Goal: Check status: Check status

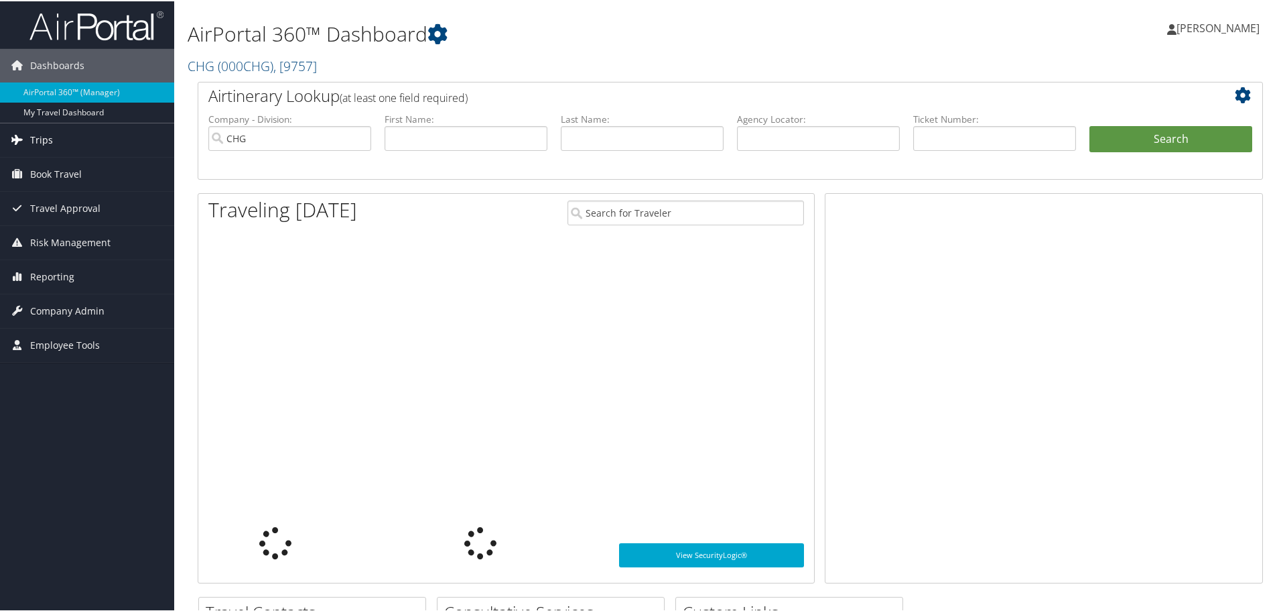
click at [56, 133] on link "Trips" at bounding box center [87, 139] width 174 height 34
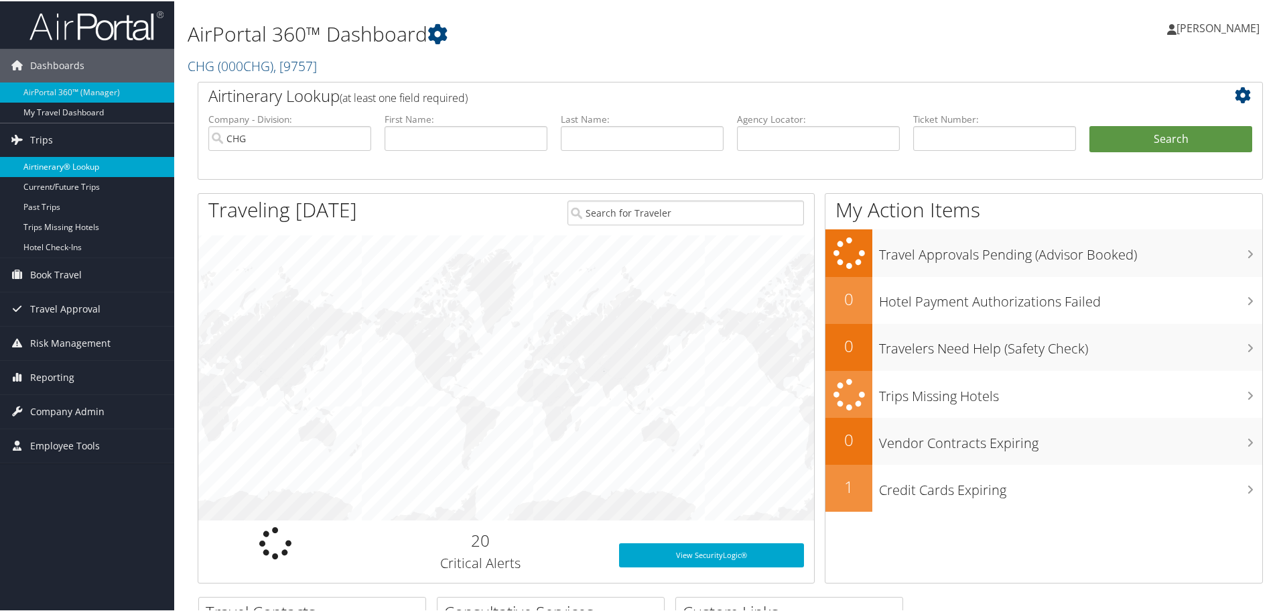
click at [65, 166] on link "Airtinerary® Lookup" at bounding box center [87, 165] width 174 height 20
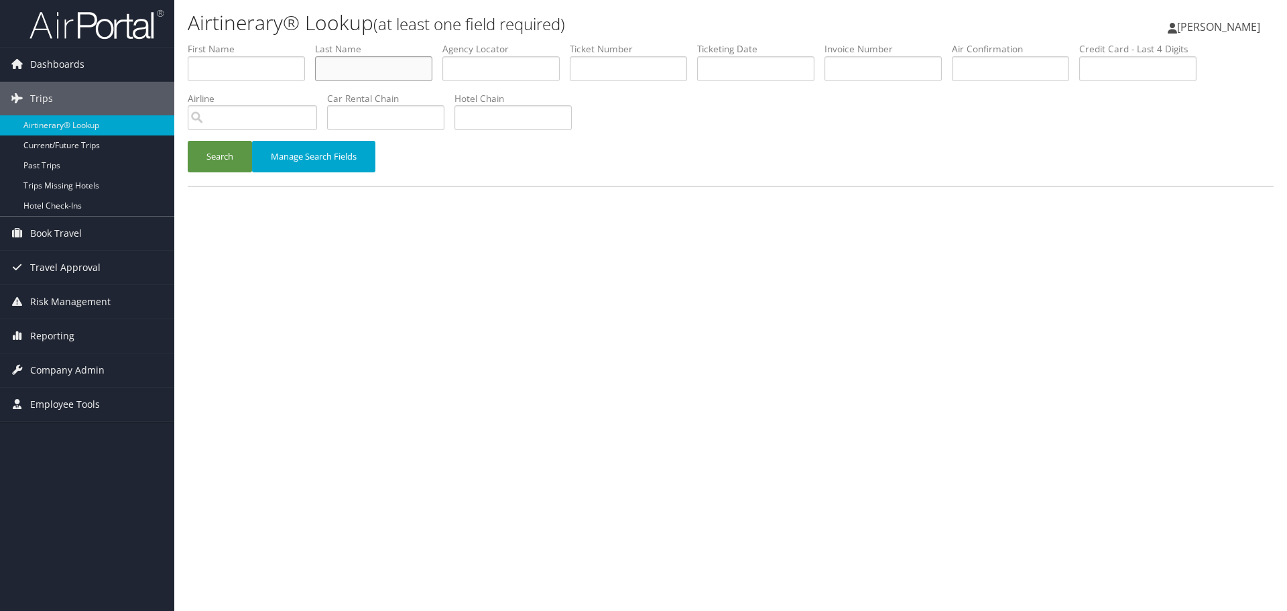
click at [399, 75] on input "text" at bounding box center [373, 68] width 117 height 25
paste input "Nzeogu"
type input "Nzeogu"
click at [762, 68] on input "text" at bounding box center [755, 68] width 117 height 25
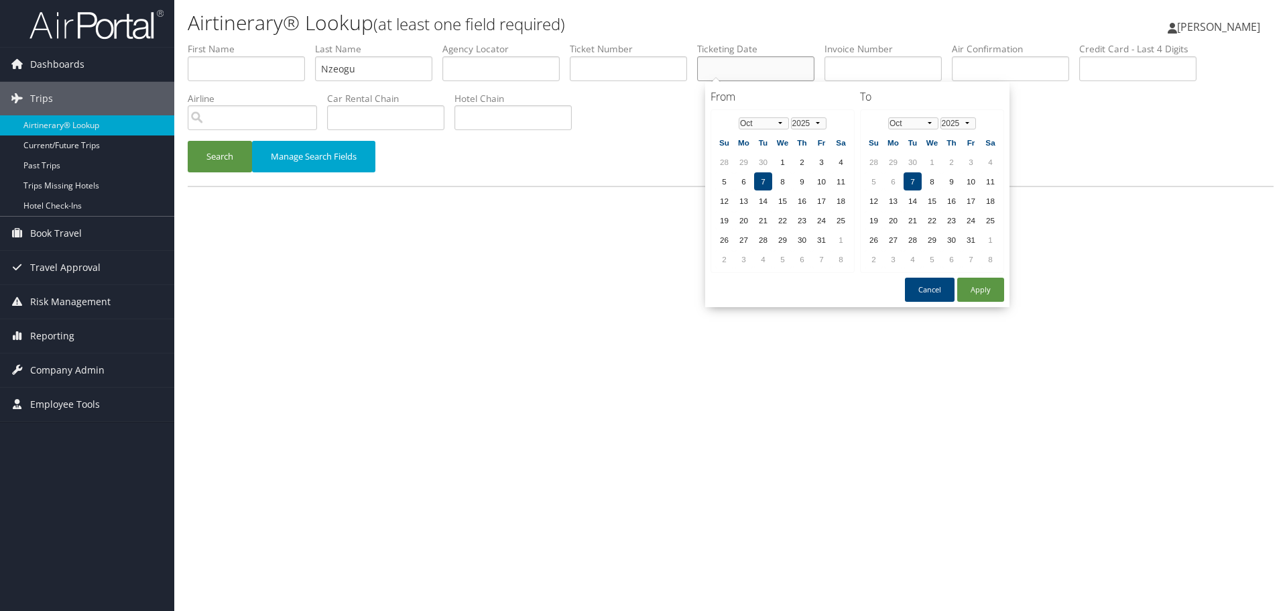
paste input "09/09/2025"
type input "09/09/2025"
click at [209, 160] on button "Search" at bounding box center [220, 157] width 64 height 32
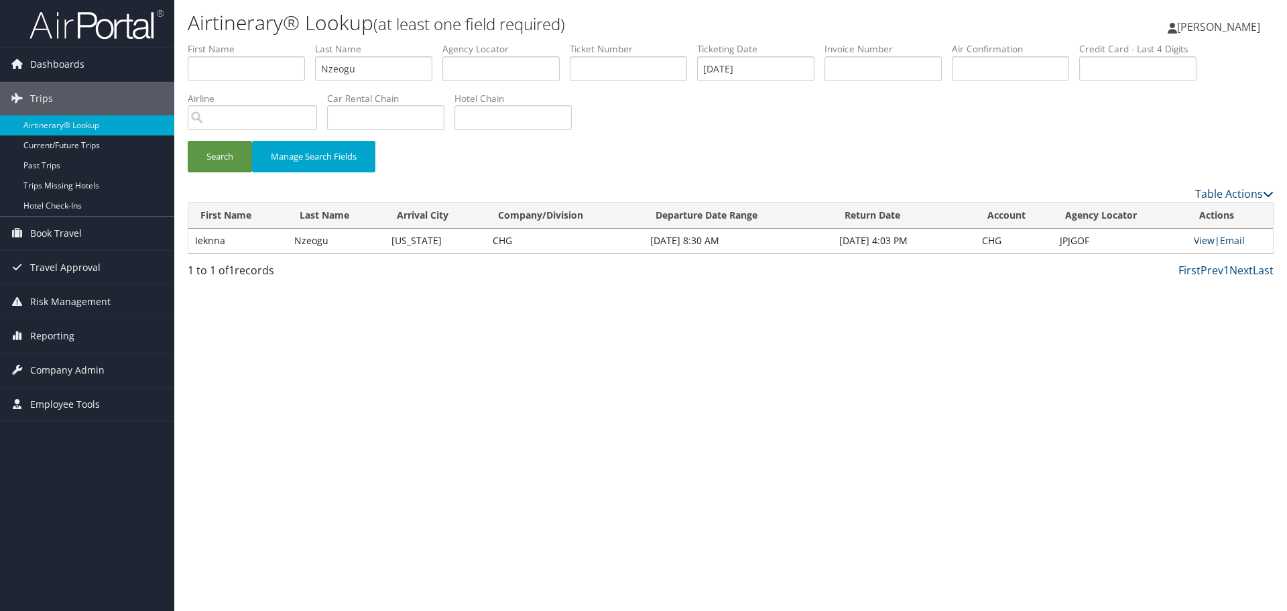
click at [1204, 244] on link "View" at bounding box center [1204, 240] width 21 height 13
click at [357, 72] on input "Nzeogu" at bounding box center [373, 68] width 117 height 25
click at [357, 71] on input "Nzeogu" at bounding box center [373, 68] width 117 height 25
paste input "Ocampo"
type input "Ocampo"
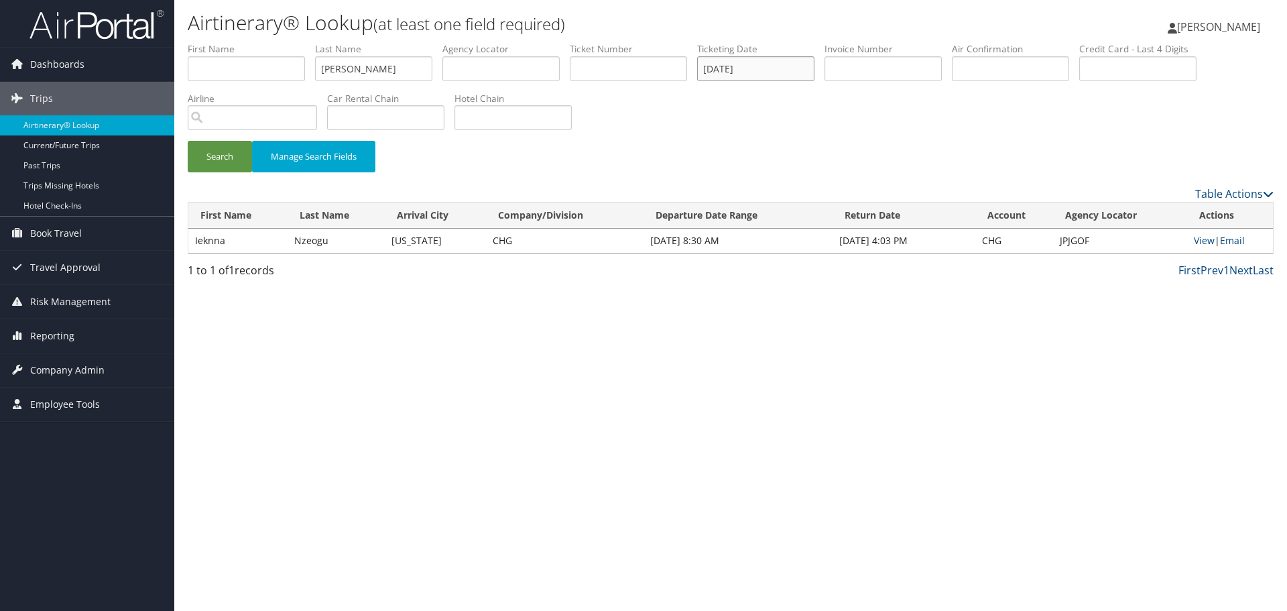
click at [739, 72] on input "09/09/2025" at bounding box center [755, 68] width 117 height 25
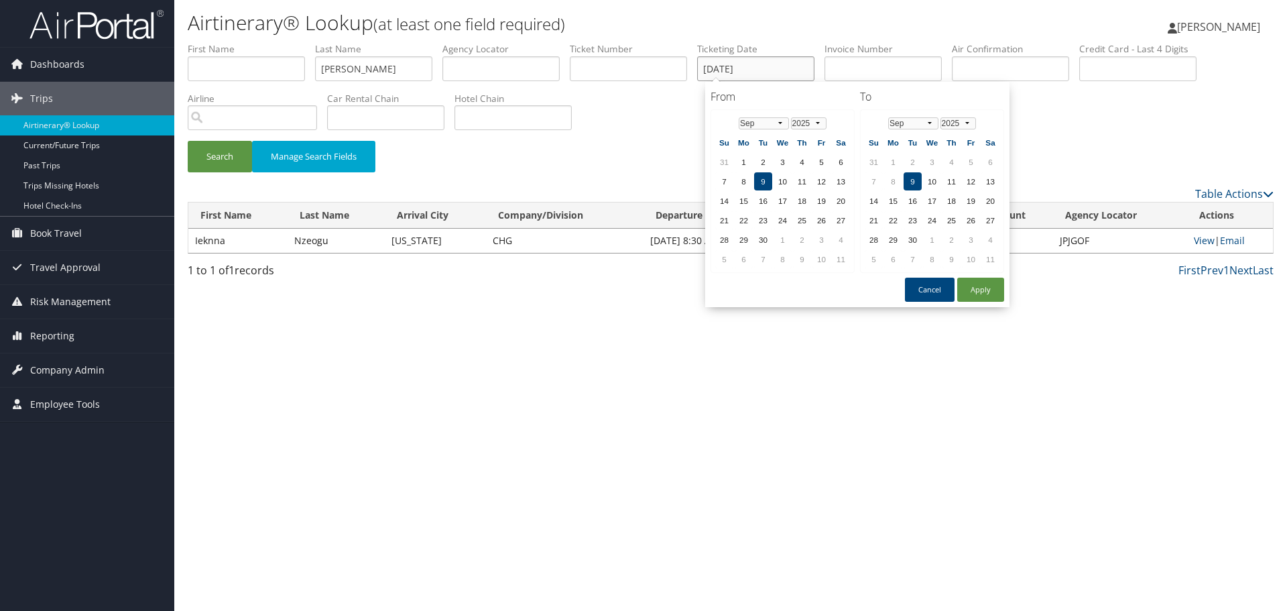
click at [739, 72] on input "09/09/2025" at bounding box center [755, 68] width 117 height 25
paste input "8/28"
type input "08/28/2025"
click at [204, 162] on button "Search" at bounding box center [220, 157] width 64 height 32
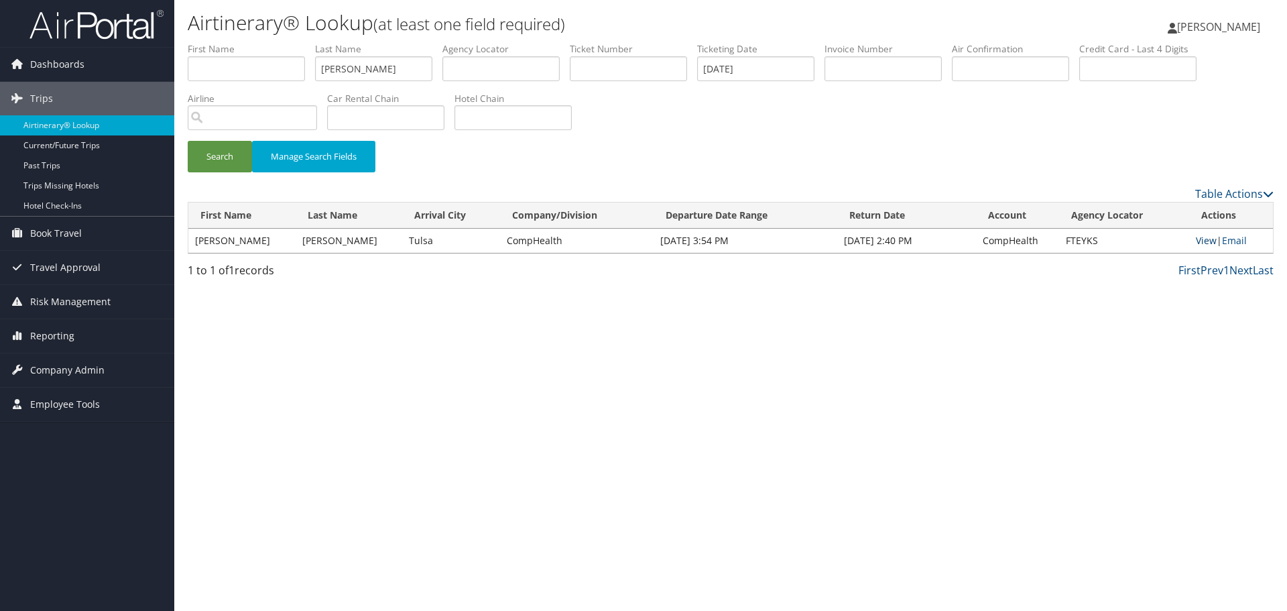
click at [1201, 239] on link "View" at bounding box center [1206, 240] width 21 height 13
click at [342, 71] on input "Ocampo" at bounding box center [373, 68] width 117 height 25
paste input "h"
type input "Oh"
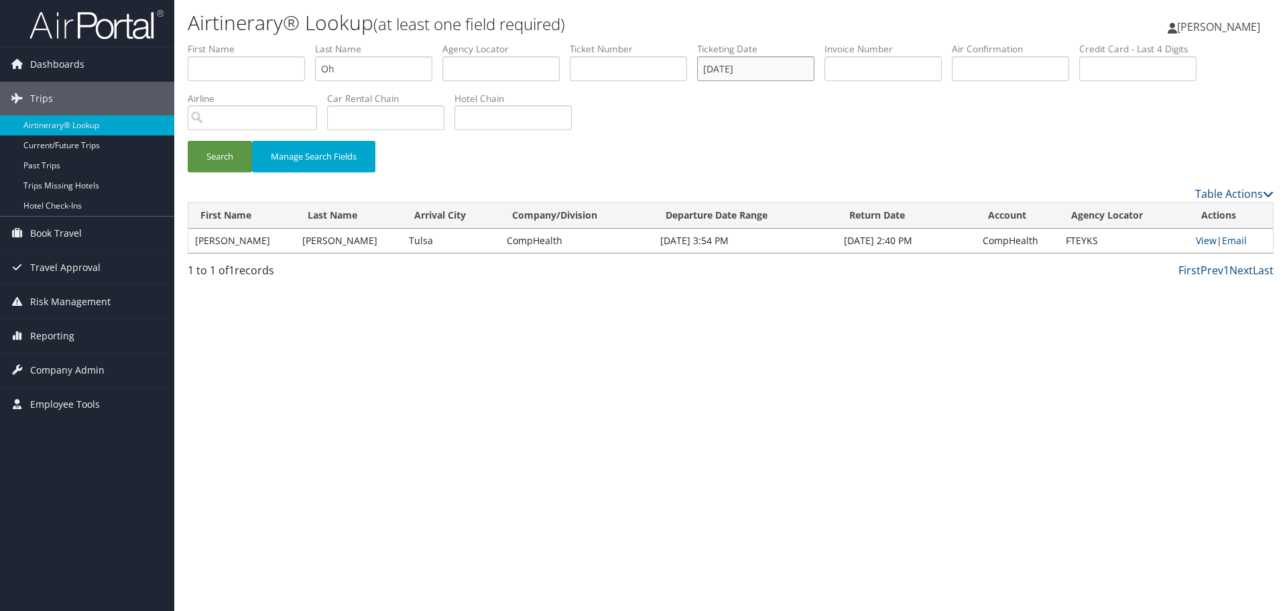
click at [745, 74] on input "08/28/2025" at bounding box center [755, 68] width 117 height 25
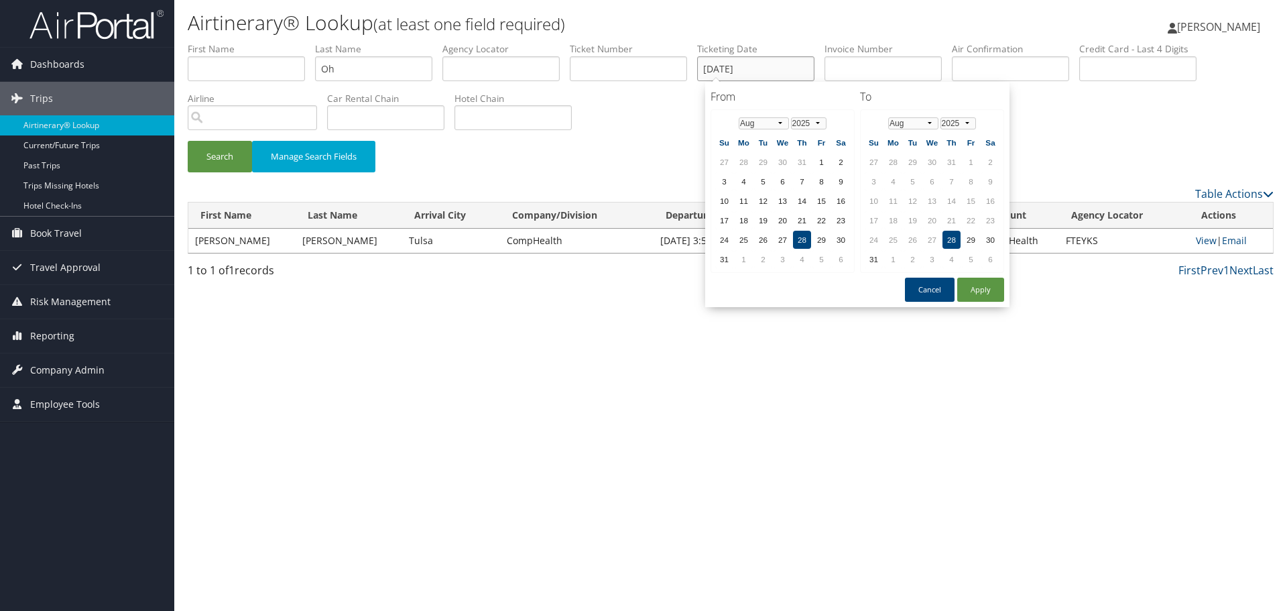
paste input "9/05"
type input "09/05/2025"
click at [205, 164] on button "Search" at bounding box center [220, 157] width 64 height 32
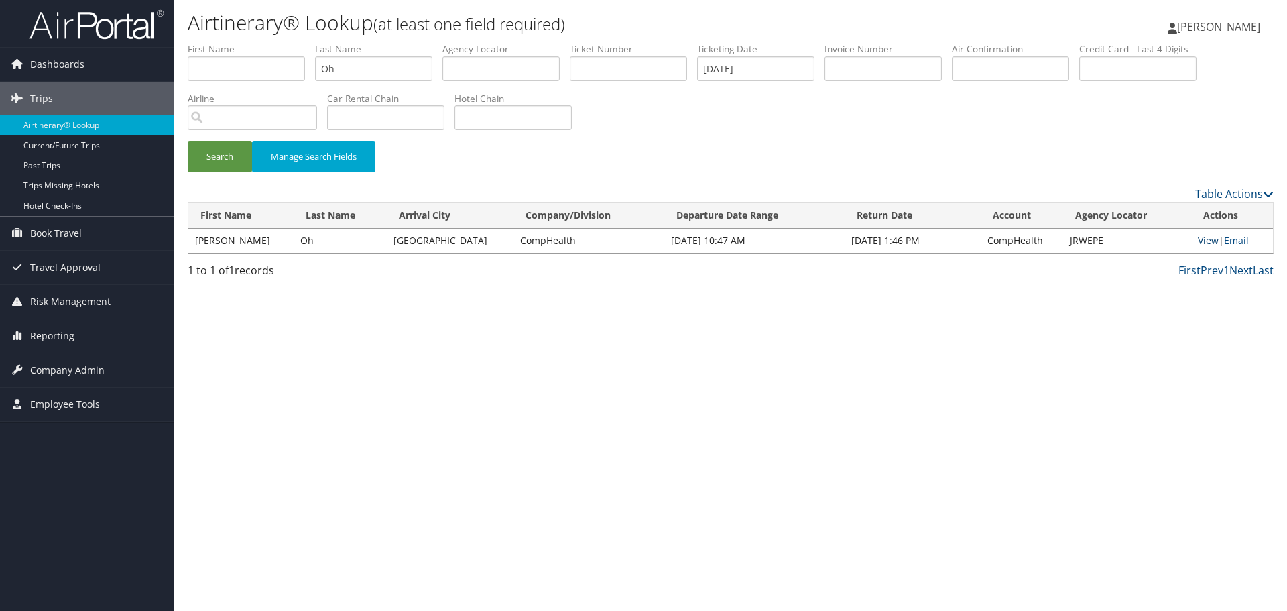
click at [1202, 243] on link "View" at bounding box center [1208, 240] width 21 height 13
click at [377, 60] on input "Oh" at bounding box center [373, 68] width 117 height 25
paste input "Park"
type input "Park"
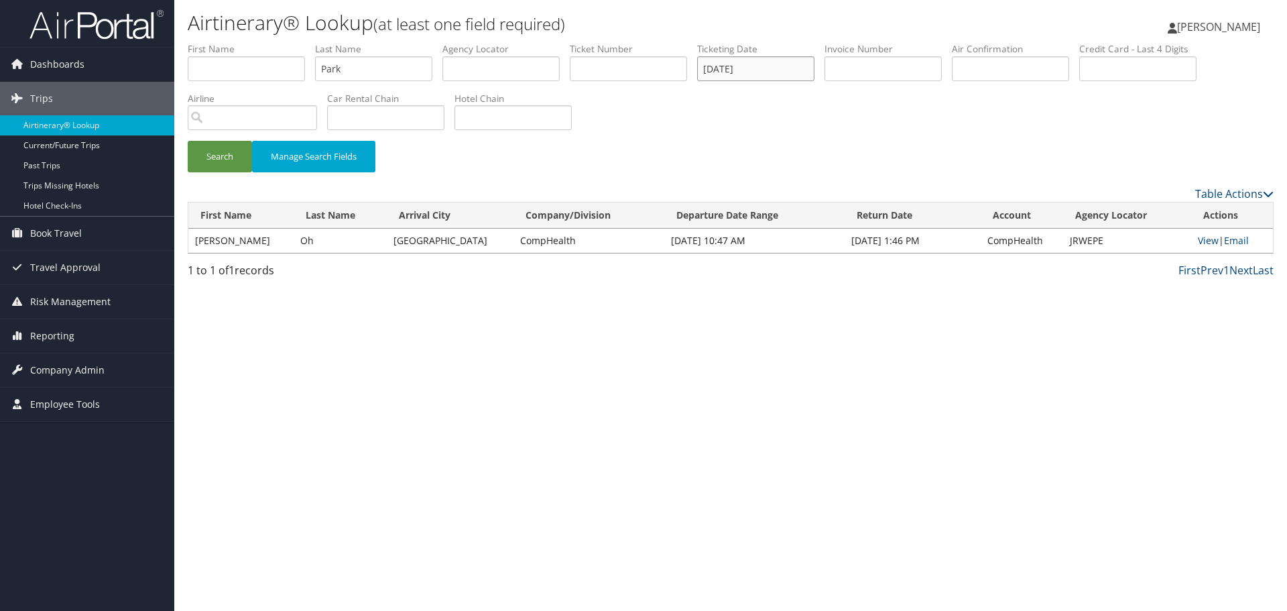
click at [765, 66] on input "09/05/2025" at bounding box center [755, 68] width 117 height 25
click at [765, 65] on input "09/05/2025" at bounding box center [755, 68] width 117 height 25
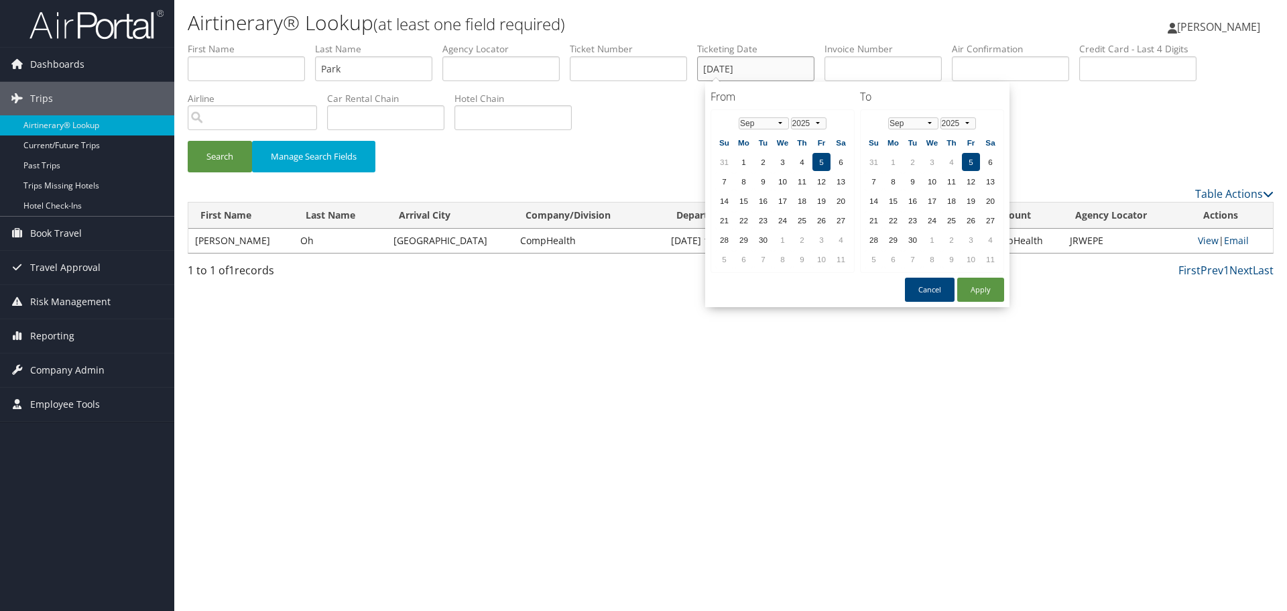
paste input "8/28"
type input "08/28/2025"
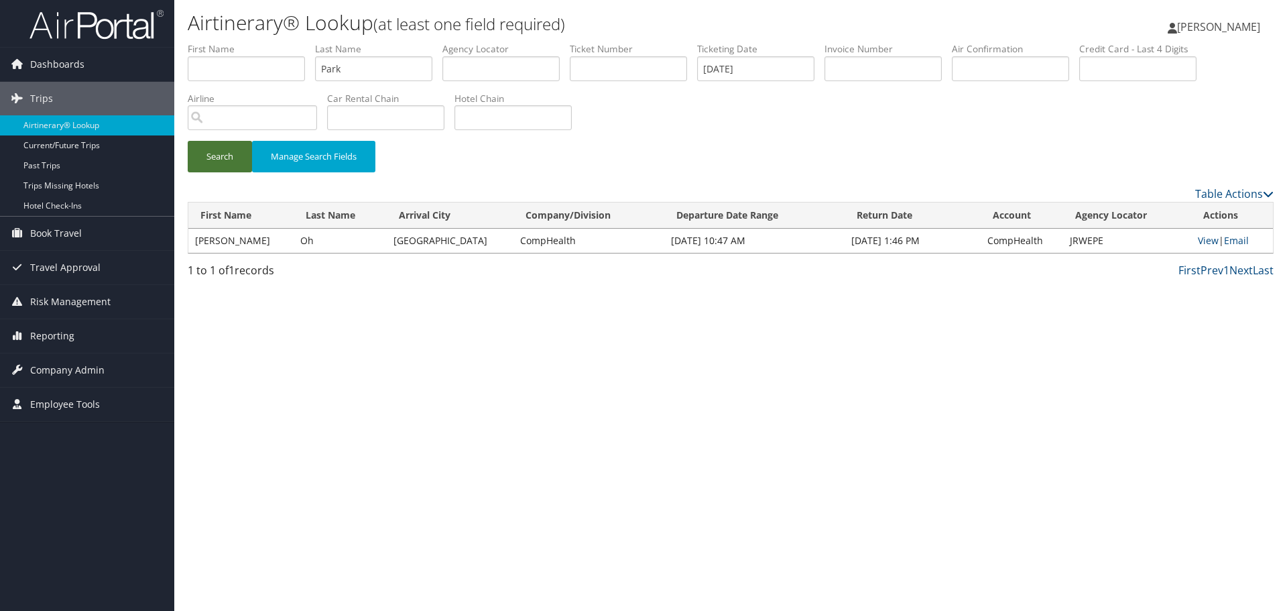
click at [198, 156] on button "Search" at bounding box center [220, 157] width 64 height 32
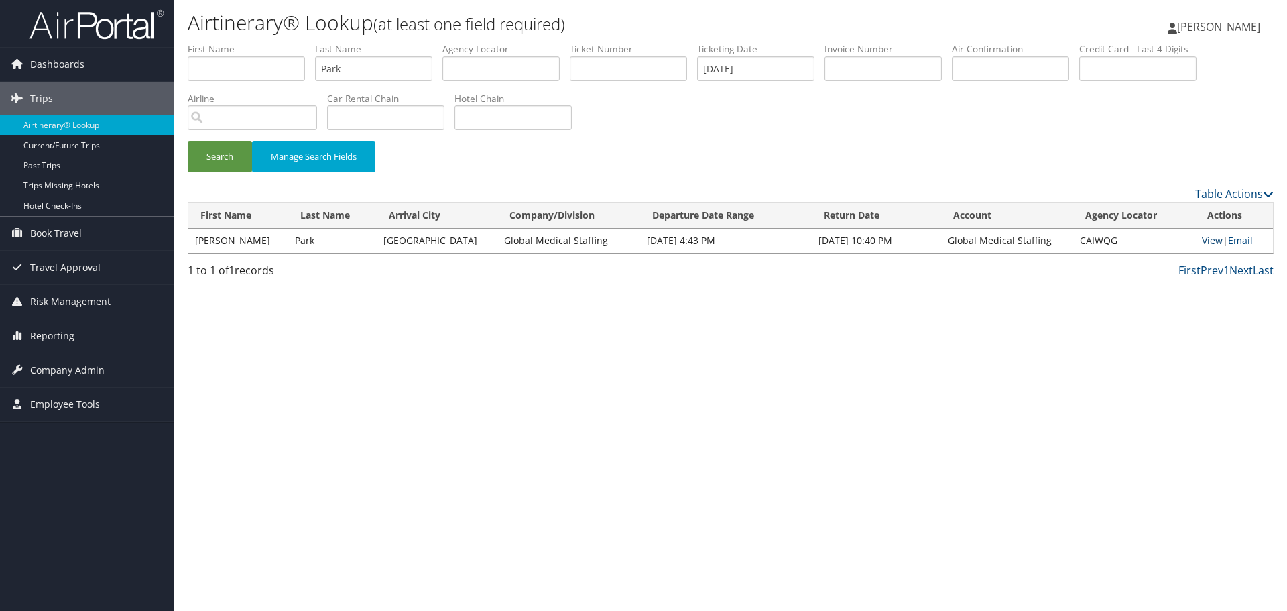
click at [1205, 241] on link "View" at bounding box center [1212, 240] width 21 height 13
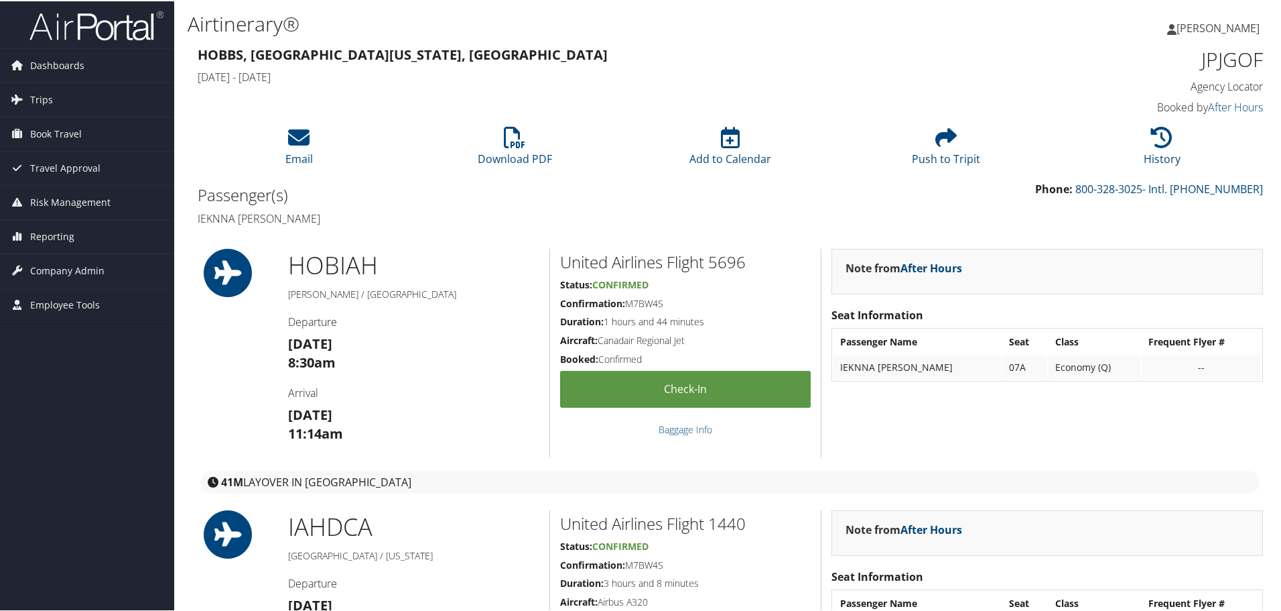
click at [1222, 58] on h1 "JPJGOF" at bounding box center [1137, 58] width 251 height 28
copy h1 "JPJGOF"
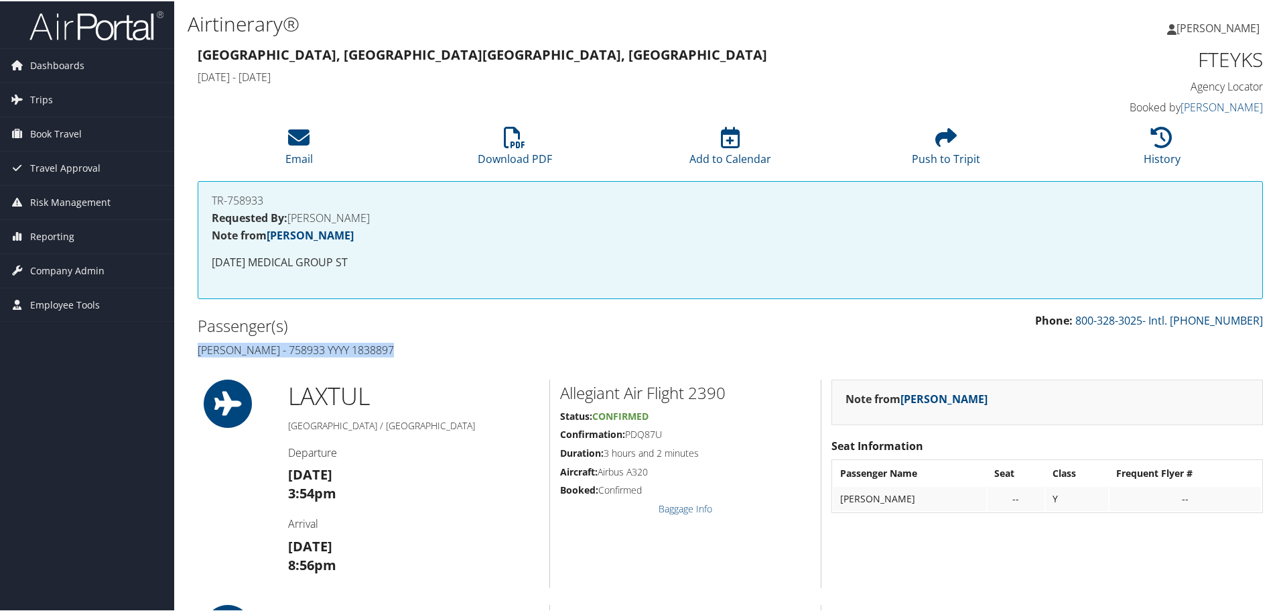
drag, startPoint x: 394, startPoint y: 348, endPoint x: 200, endPoint y: 355, distance: 194.5
click at [200, 355] on h4 "Leslie Ocampo - 758933 YYYY 1838897" at bounding box center [459, 348] width 523 height 15
copy h4 "Leslie Ocampo - 758933 YYYY 1838897"
click at [1229, 57] on h1 "FTEYKS" at bounding box center [1137, 58] width 251 height 28
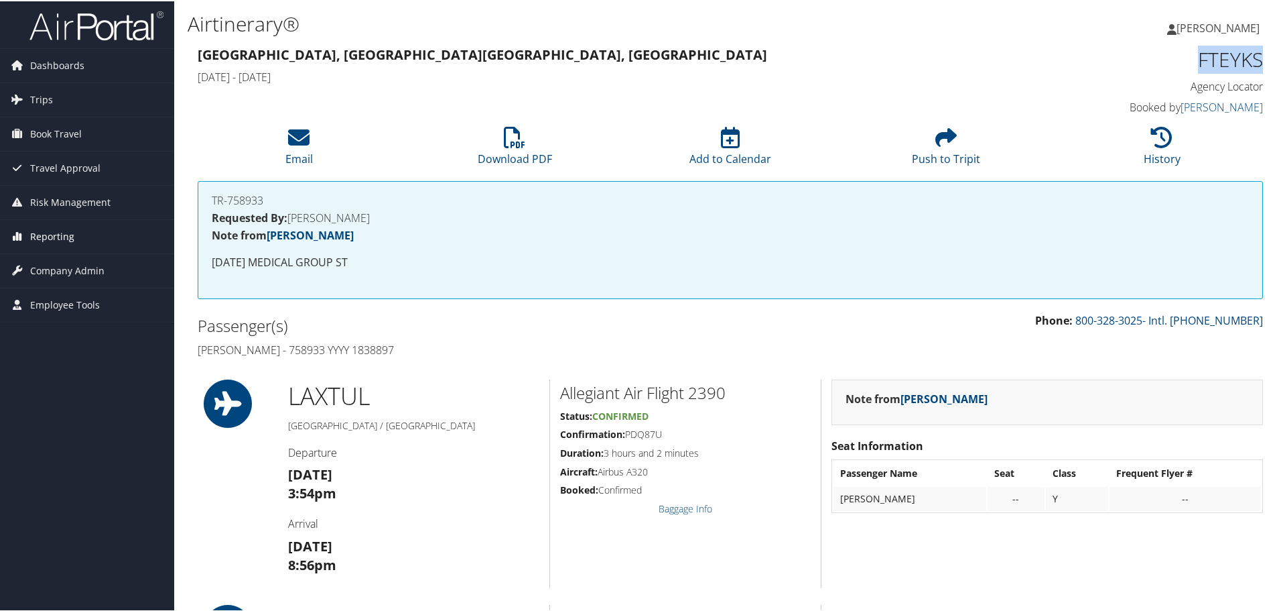
copy h1 "FTEYKS"
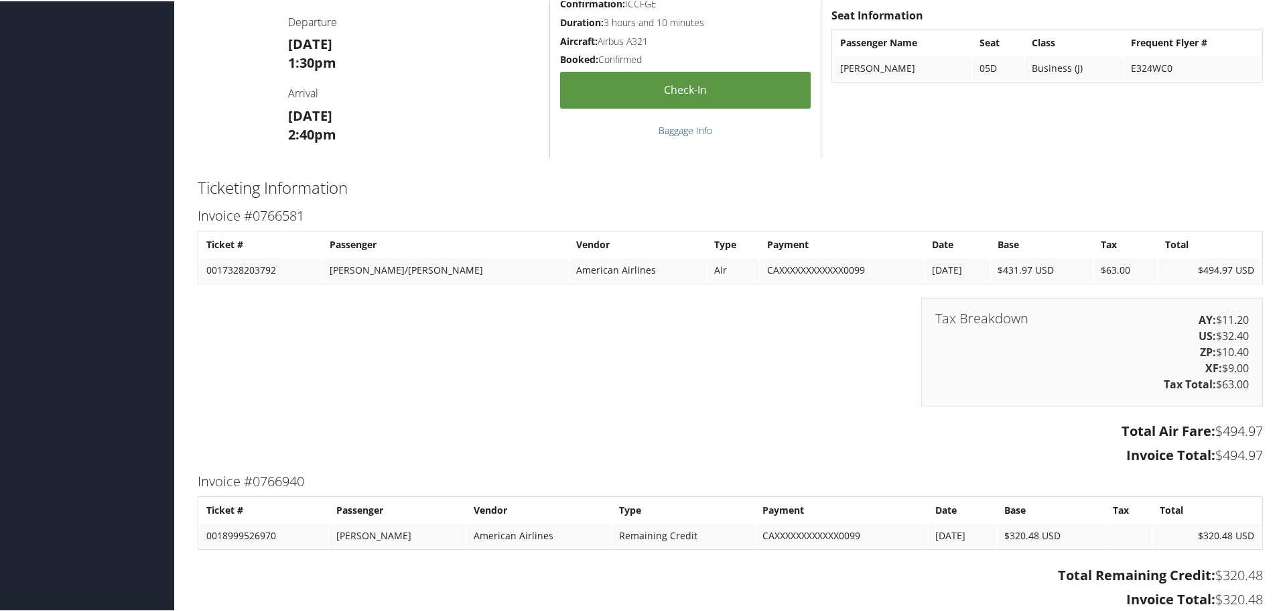
scroll to position [1072, 0]
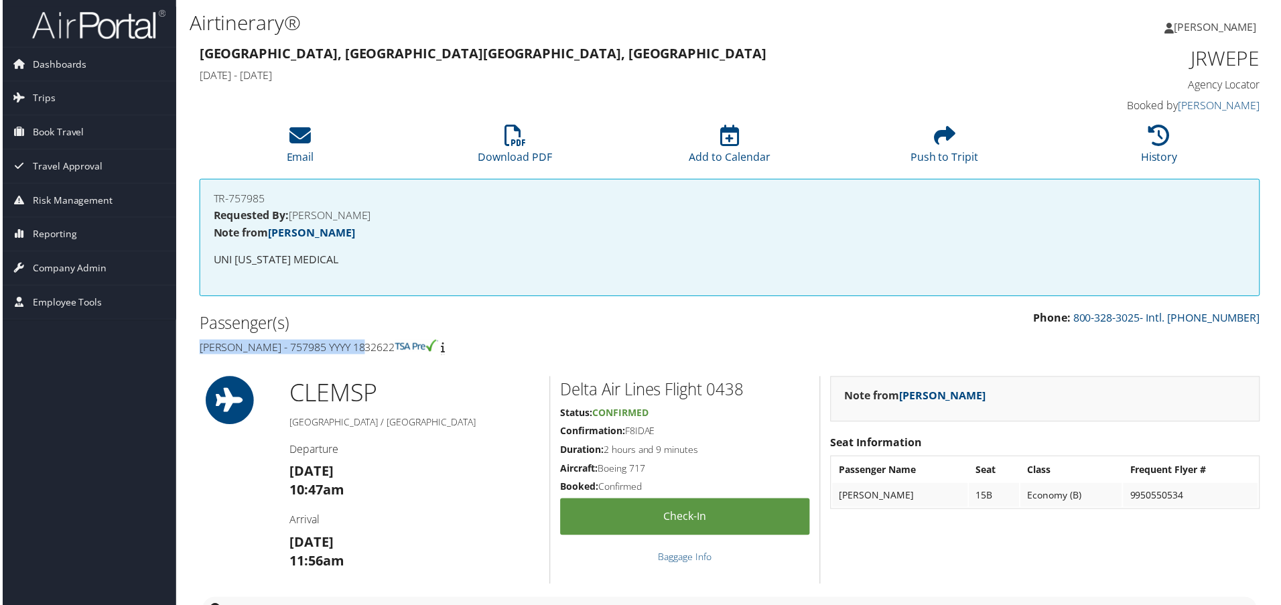
drag, startPoint x: 363, startPoint y: 352, endPoint x: 196, endPoint y: 350, distance: 166.9
click at [196, 350] on div "Passenger(s) [PERSON_NAME] - 757985 YYYY 1832622" at bounding box center [459, 336] width 543 height 50
copy h4 "[PERSON_NAME] - 757985 YYYY 1832622"
click at [1194, 63] on h1 "JRWEPE" at bounding box center [1137, 58] width 251 height 28
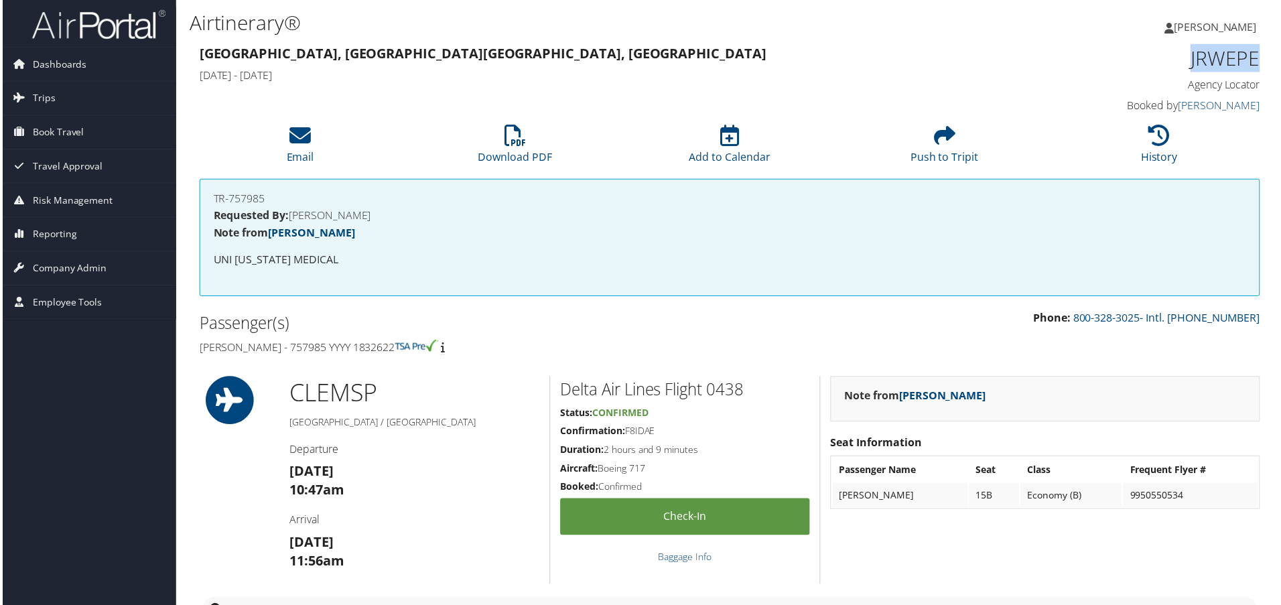
copy h1 "JRWEPE"
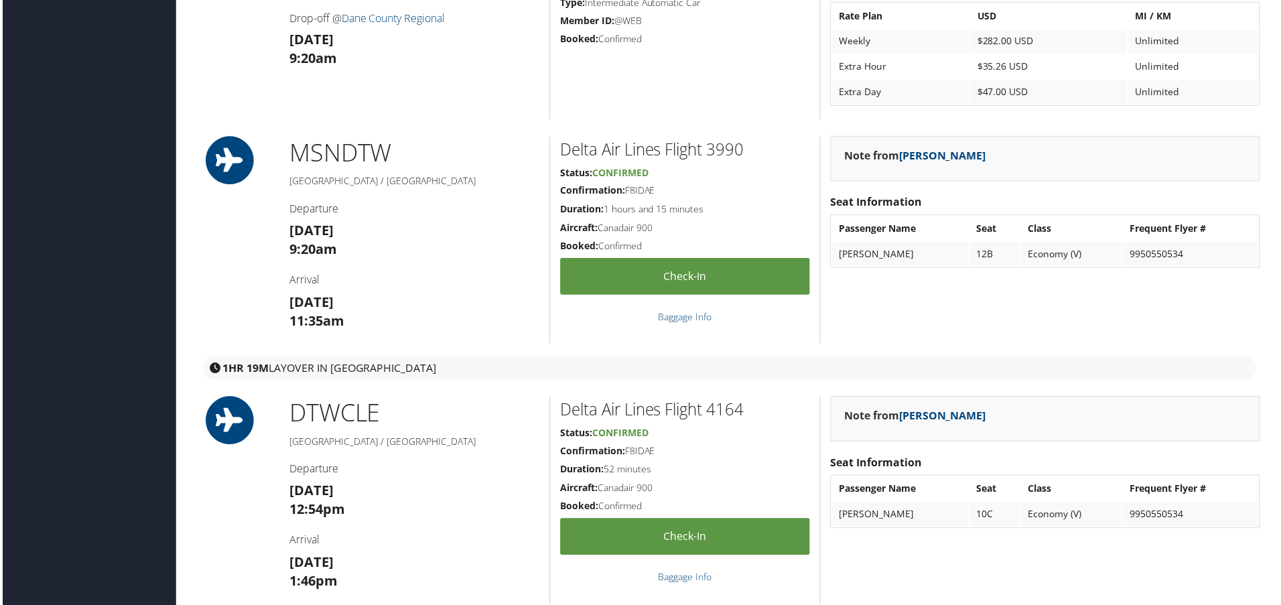
scroll to position [1340, 0]
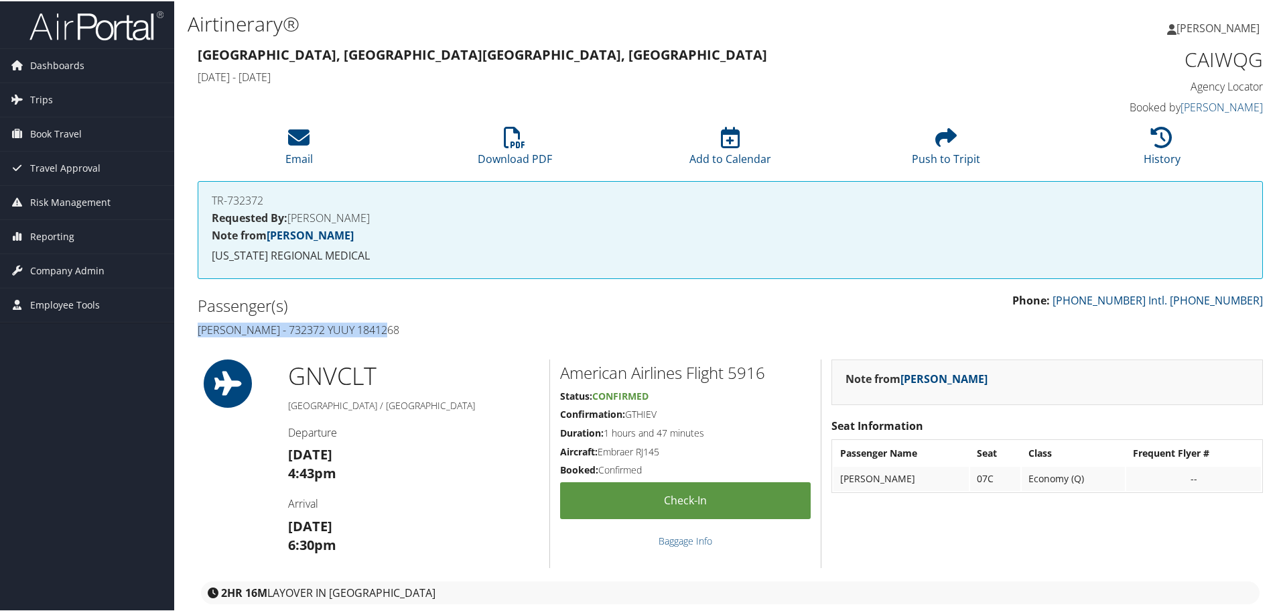
drag, startPoint x: 397, startPoint y: 336, endPoint x: 198, endPoint y: 330, distance: 199.1
click at [198, 330] on h4 "[PERSON_NAME] - 732372 YUUY 1841268" at bounding box center [459, 328] width 523 height 15
copy h4 "[PERSON_NAME] - 732372 YUUY 1841268"
click at [1209, 55] on h1 "CAIWQG" at bounding box center [1137, 58] width 251 height 28
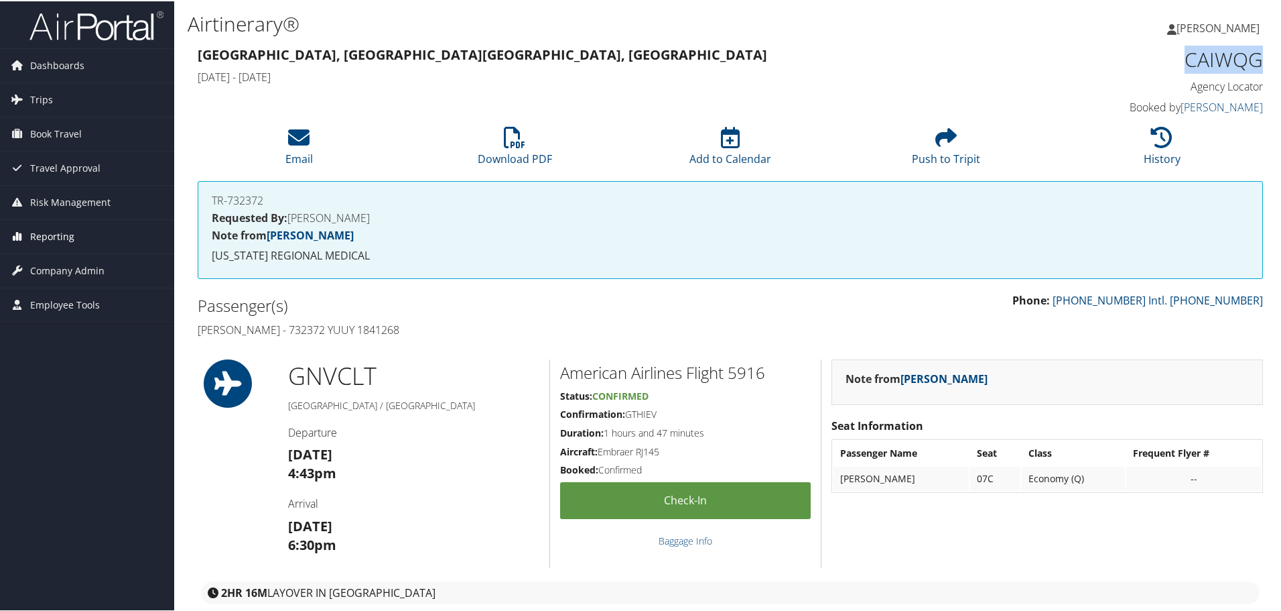
copy h1 "CAIWQG"
click at [1148, 163] on link "History" at bounding box center [1162, 149] width 37 height 32
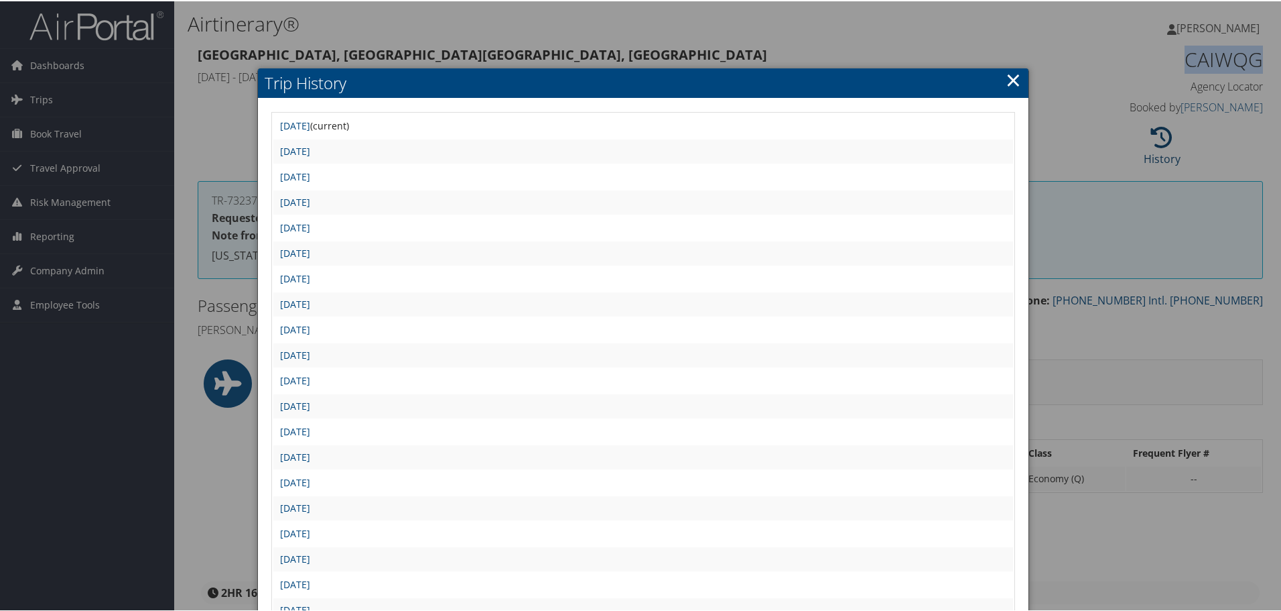
scroll to position [134, 0]
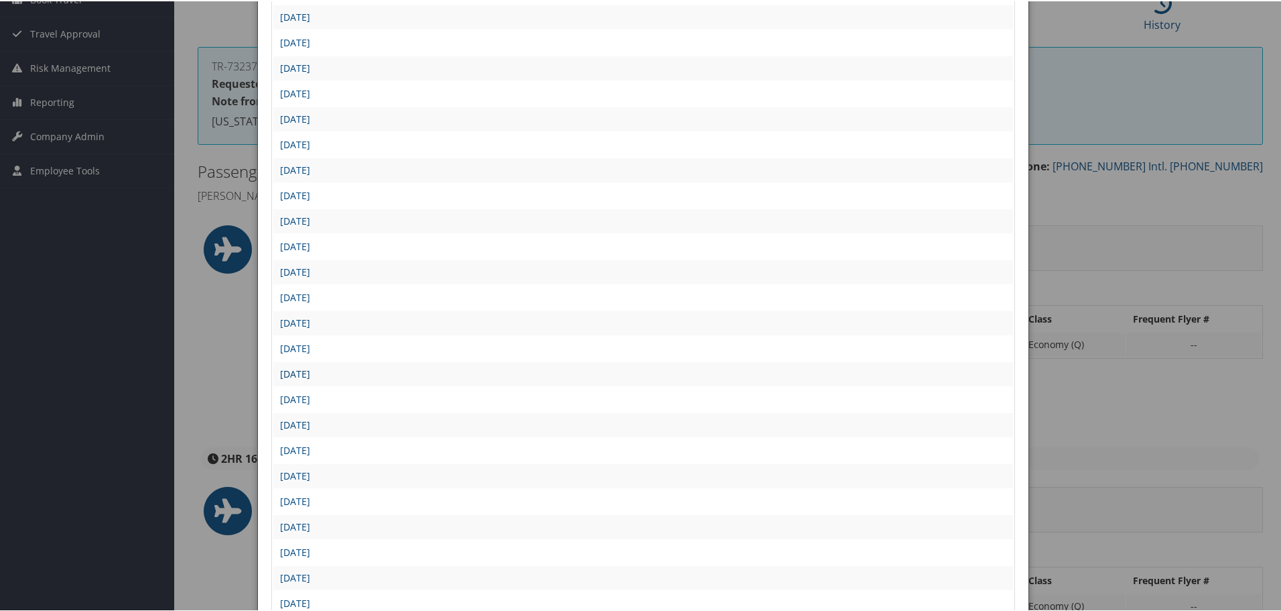
click at [310, 371] on link "Thu Aug 28 14:31:45 MDT 2025" at bounding box center [295, 372] width 30 height 13
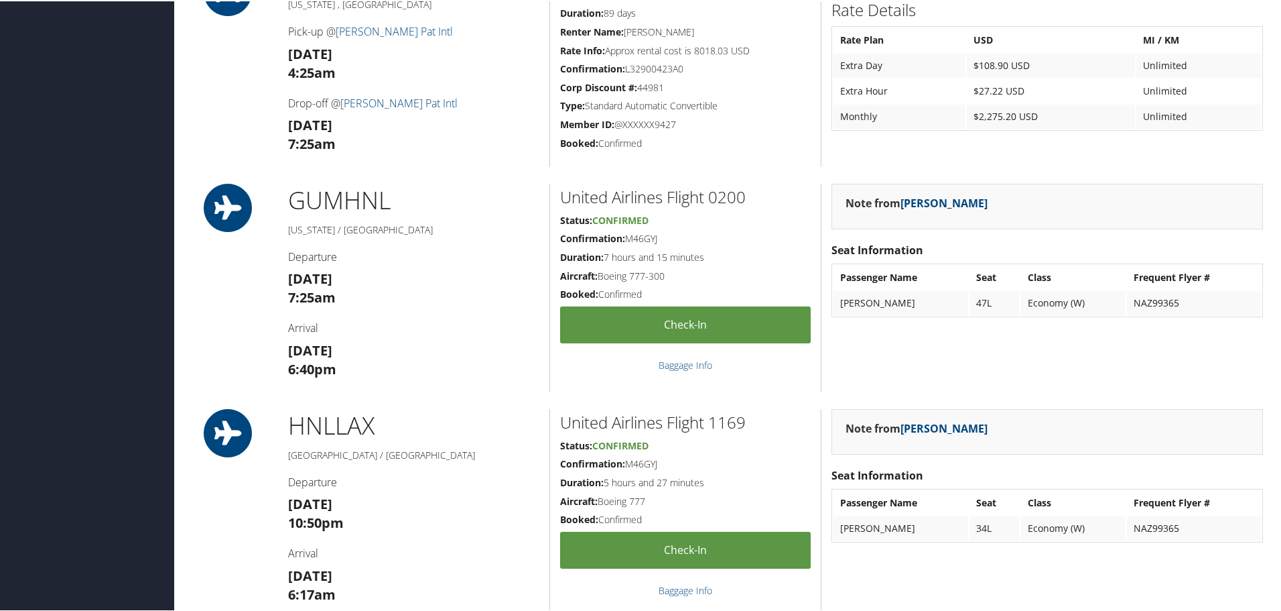
scroll to position [1743, 0]
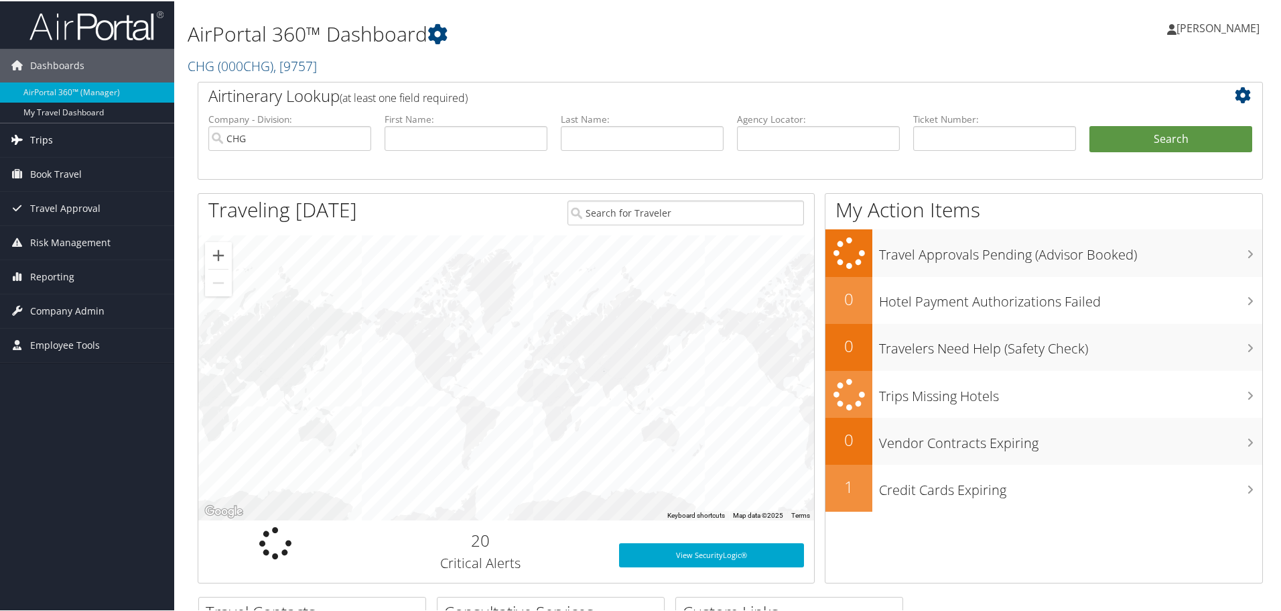
click at [98, 138] on link "Trips" at bounding box center [87, 139] width 174 height 34
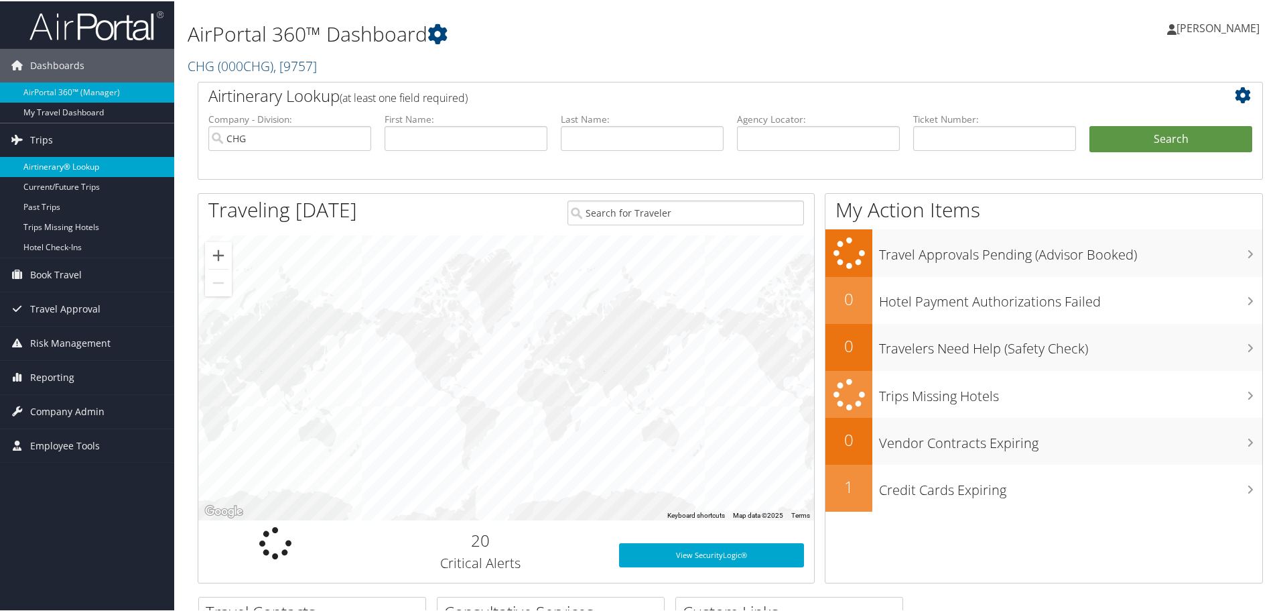
click at [77, 169] on link "Airtinerary® Lookup" at bounding box center [87, 165] width 174 height 20
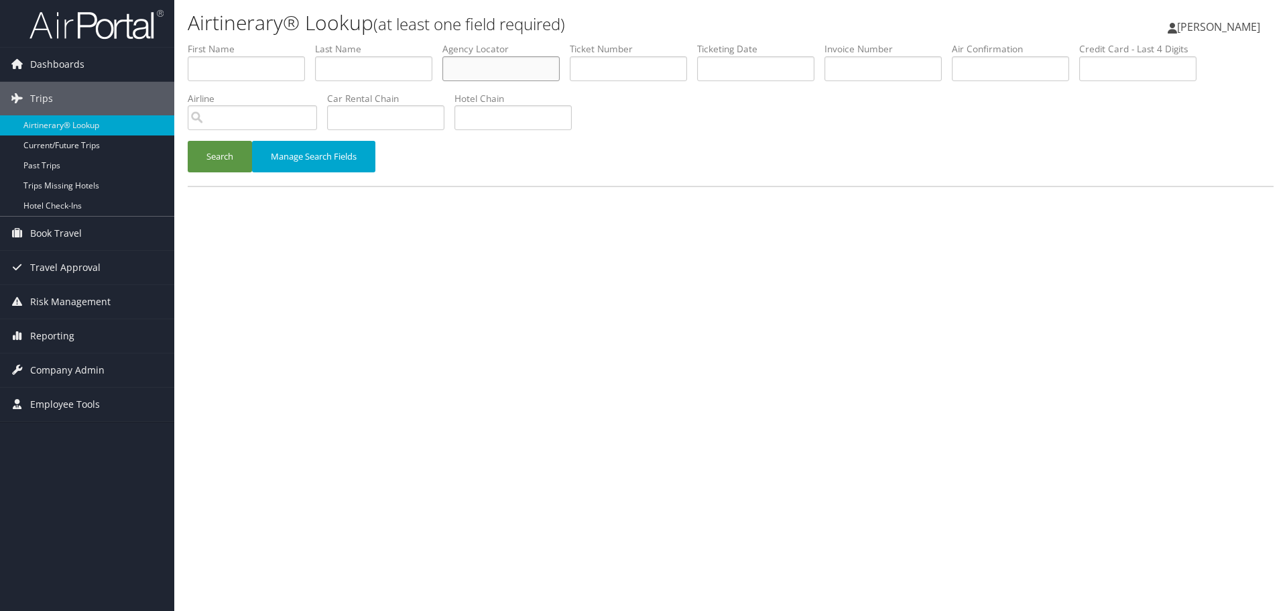
click at [485, 66] on input "text" at bounding box center [500, 68] width 117 height 25
paste input "AQILDH"
type input "AQILDH"
click at [220, 158] on button "Search" at bounding box center [220, 157] width 64 height 32
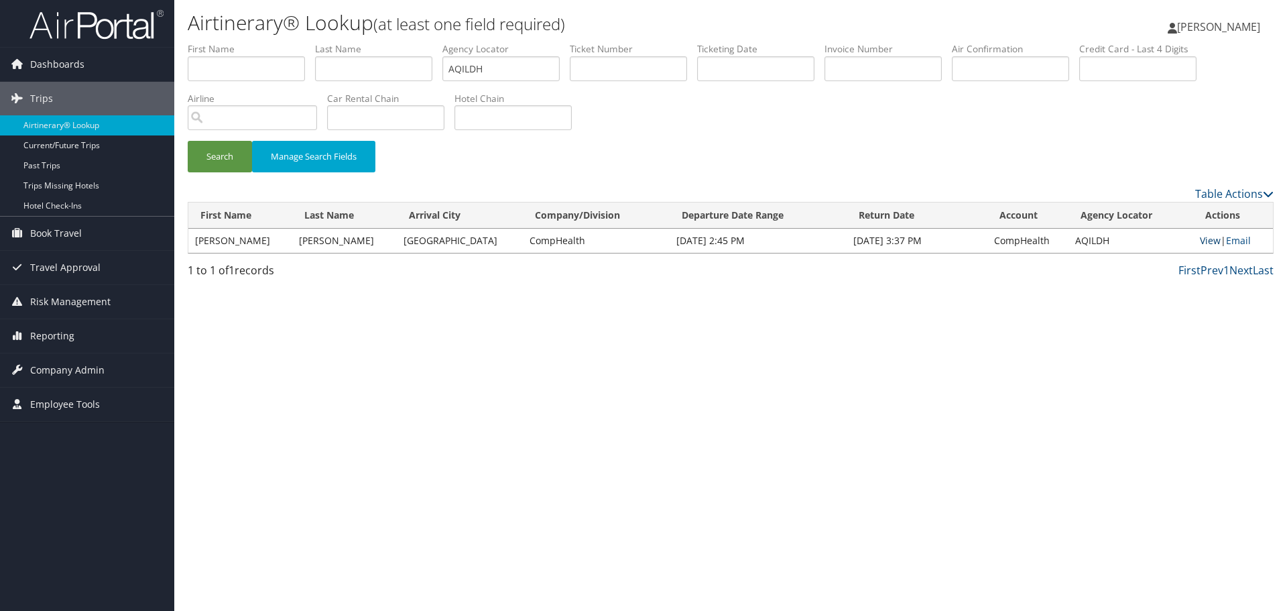
click at [1200, 239] on link "View" at bounding box center [1210, 240] width 21 height 13
click at [58, 127] on link "Airtinerary® Lookup" at bounding box center [87, 125] width 174 height 20
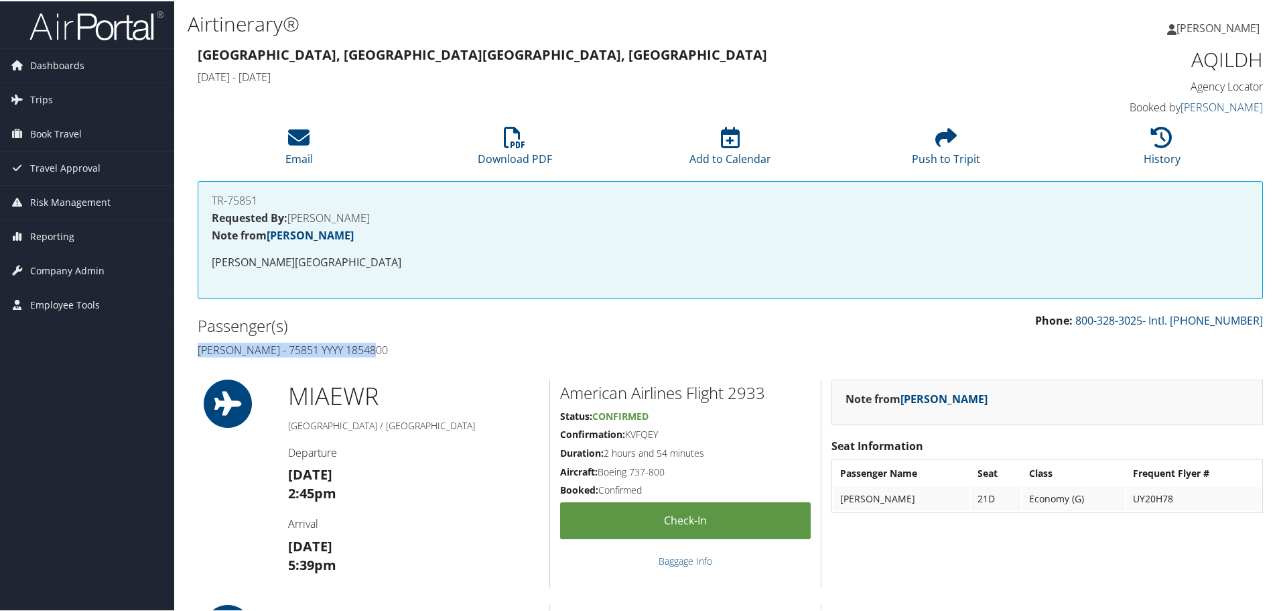
drag, startPoint x: 368, startPoint y: 353, endPoint x: 193, endPoint y: 350, distance: 175.0
click at [193, 350] on div "Passenger(s) [PERSON_NAME] - 75851 YYYY 1854800" at bounding box center [459, 336] width 543 height 50
copy h4 "[PERSON_NAME] - 75851 YYYY 1854800"
click at [1242, 60] on h1 "AQILDH" at bounding box center [1137, 58] width 251 height 28
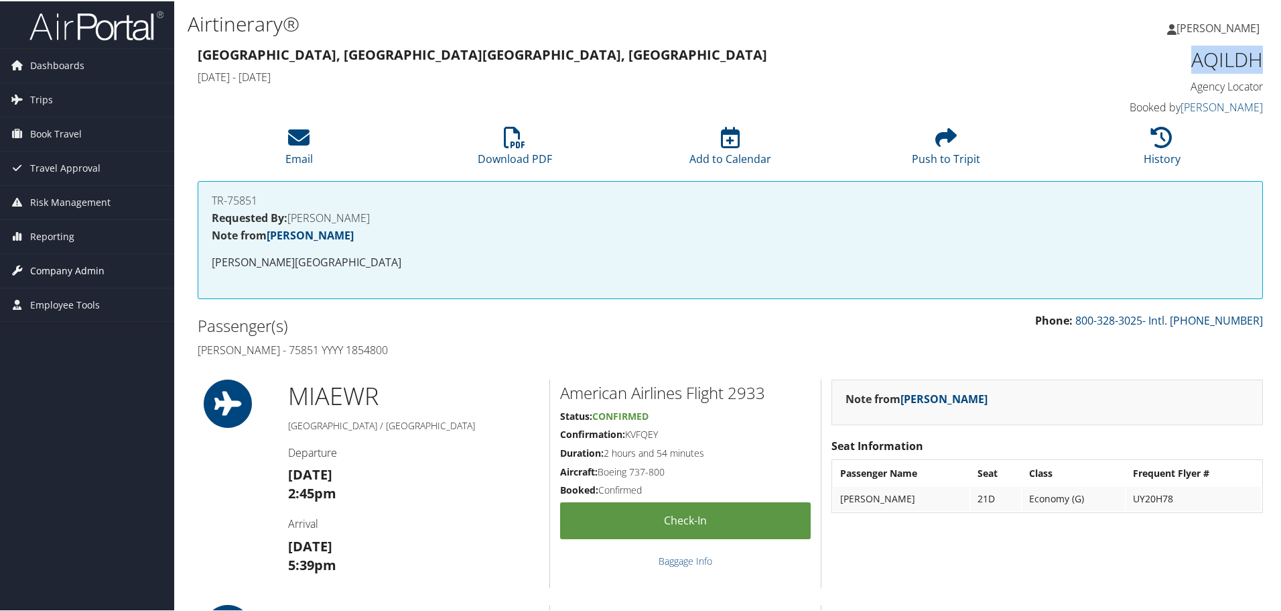
copy h1 "AQILDH"
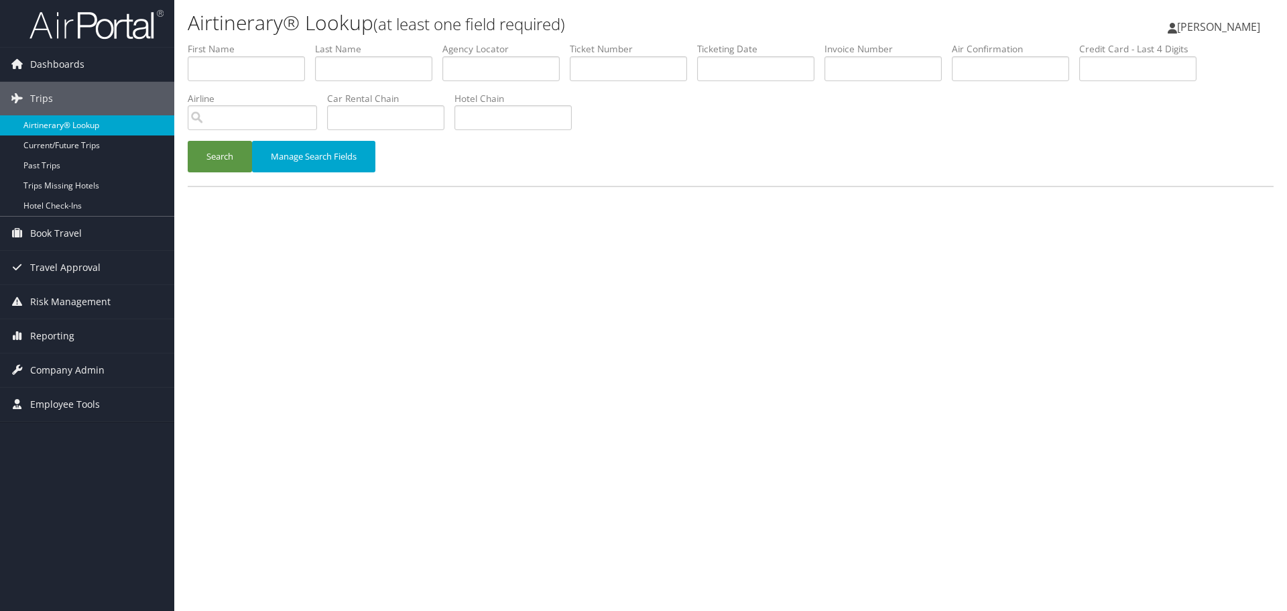
click at [77, 123] on link "Airtinerary® Lookup" at bounding box center [87, 125] width 174 height 20
click at [476, 68] on input "text" at bounding box center [500, 68] width 117 height 25
paste input "ICBFGG"
click at [223, 157] on button "Search" at bounding box center [220, 157] width 64 height 32
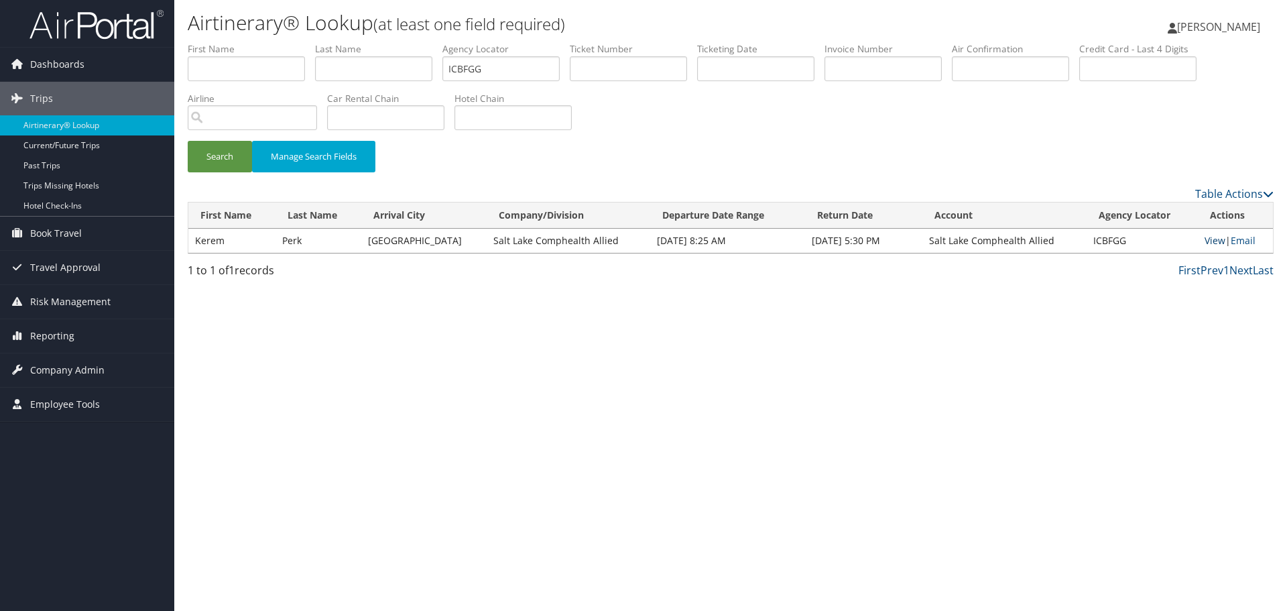
click at [1214, 241] on link "View" at bounding box center [1214, 240] width 21 height 13
click at [477, 66] on input "ICBFGG" at bounding box center [500, 68] width 117 height 25
paste input "RVBCD"
type input "IRVBCD"
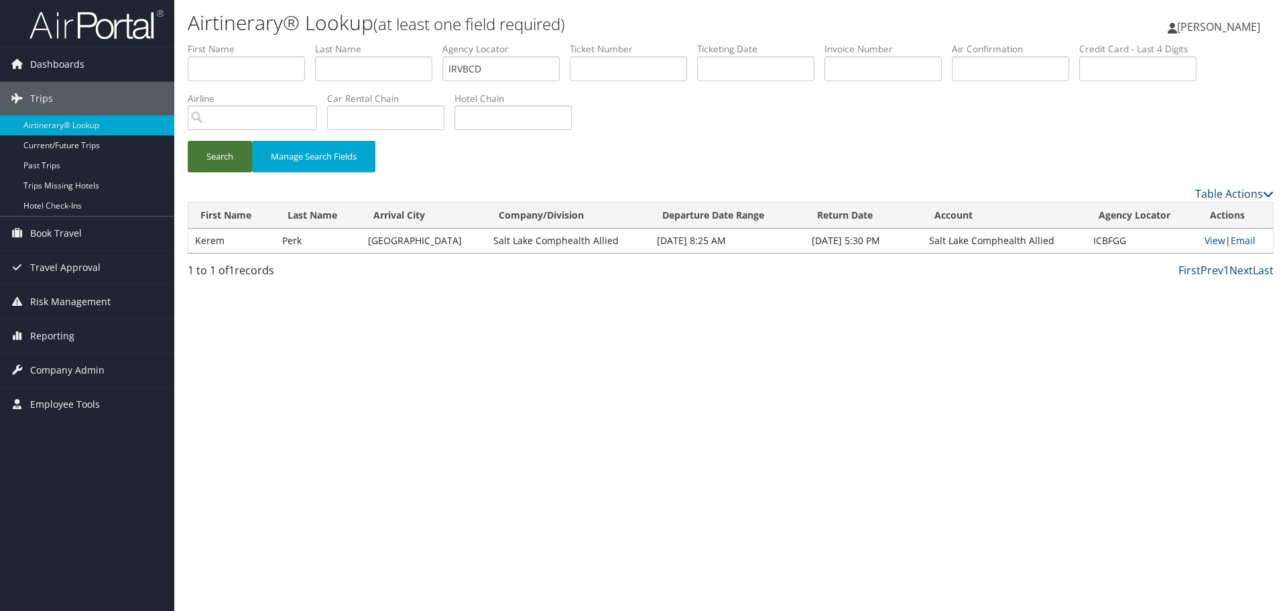
click at [227, 163] on button "Search" at bounding box center [220, 157] width 64 height 32
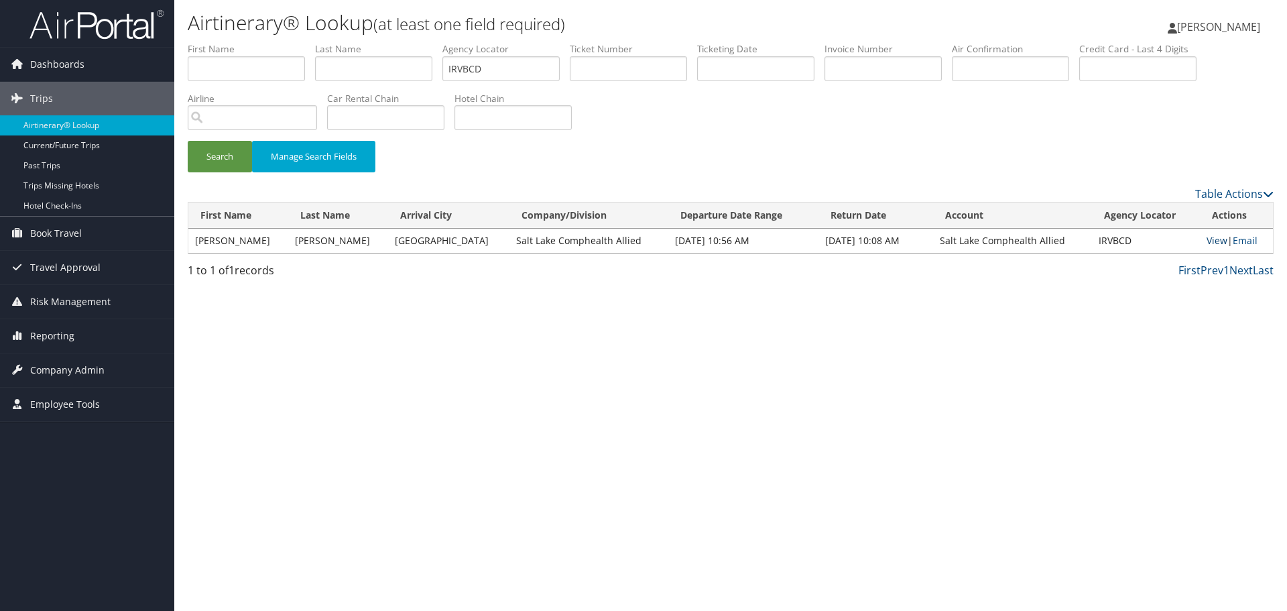
click at [1213, 241] on link "View" at bounding box center [1216, 240] width 21 height 13
click at [377, 68] on input "text" at bounding box center [373, 68] width 117 height 25
paste input "Purkey"
type input "Purkey"
click at [464, 66] on input "IRVBCD" at bounding box center [500, 68] width 117 height 25
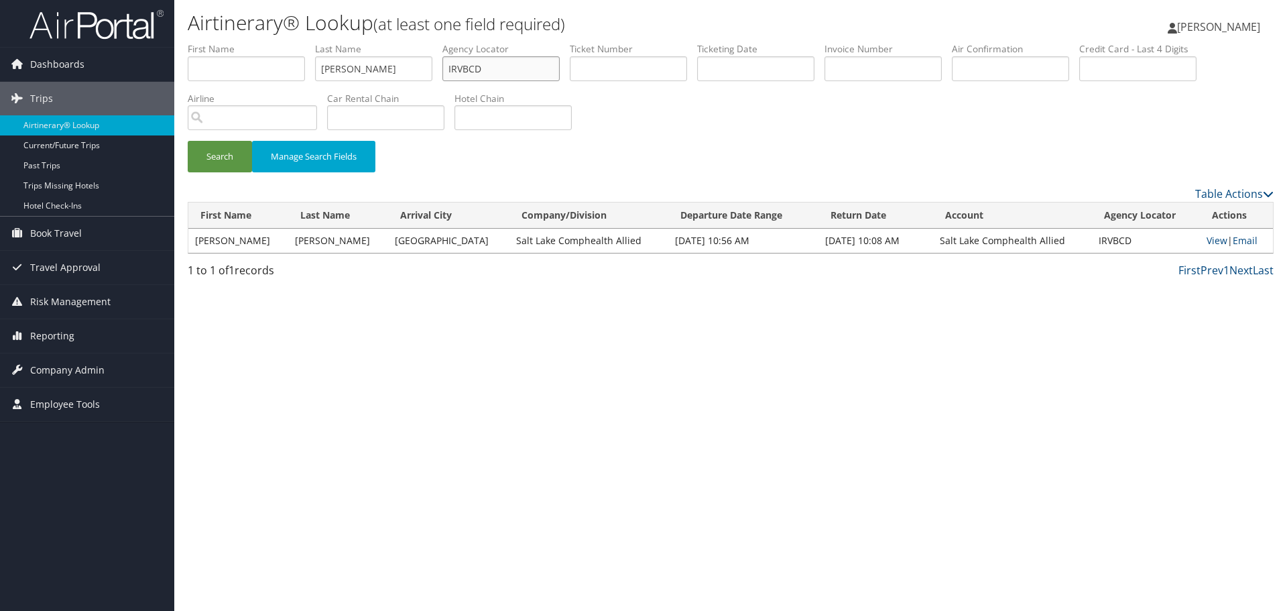
click at [464, 66] on input "IRVBCD" at bounding box center [500, 68] width 117 height 25
click at [733, 63] on input "text" at bounding box center [755, 68] width 117 height 25
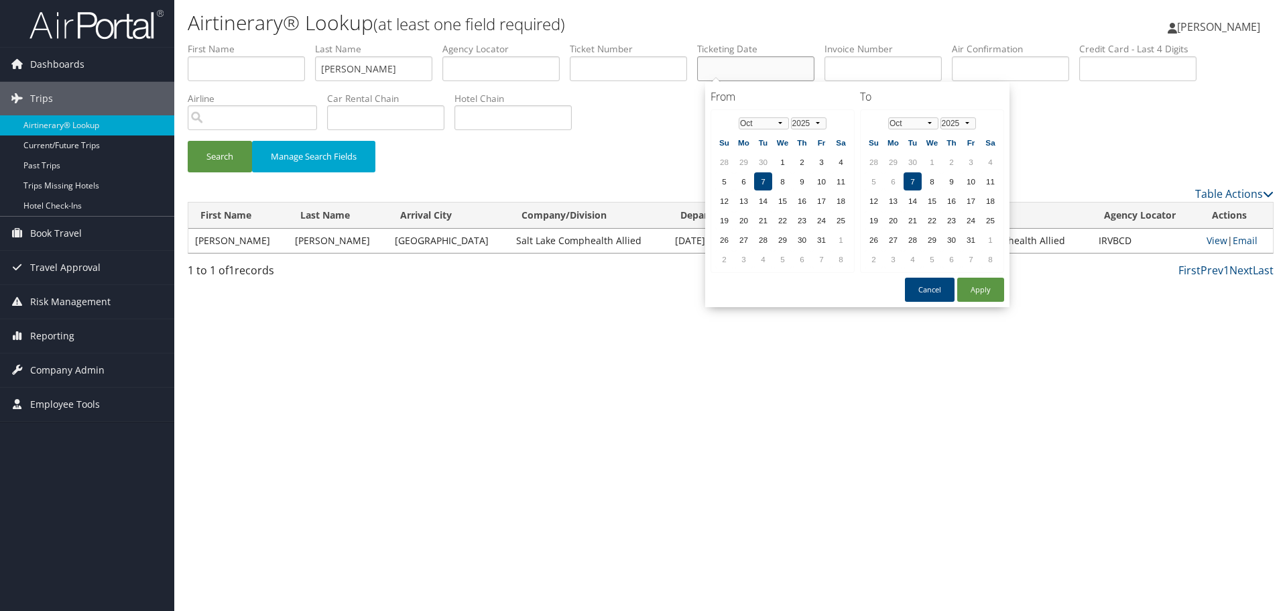
paste input "09/05/2025"
type input "09/05/2025"
click at [223, 151] on button "Search" at bounding box center [220, 157] width 64 height 32
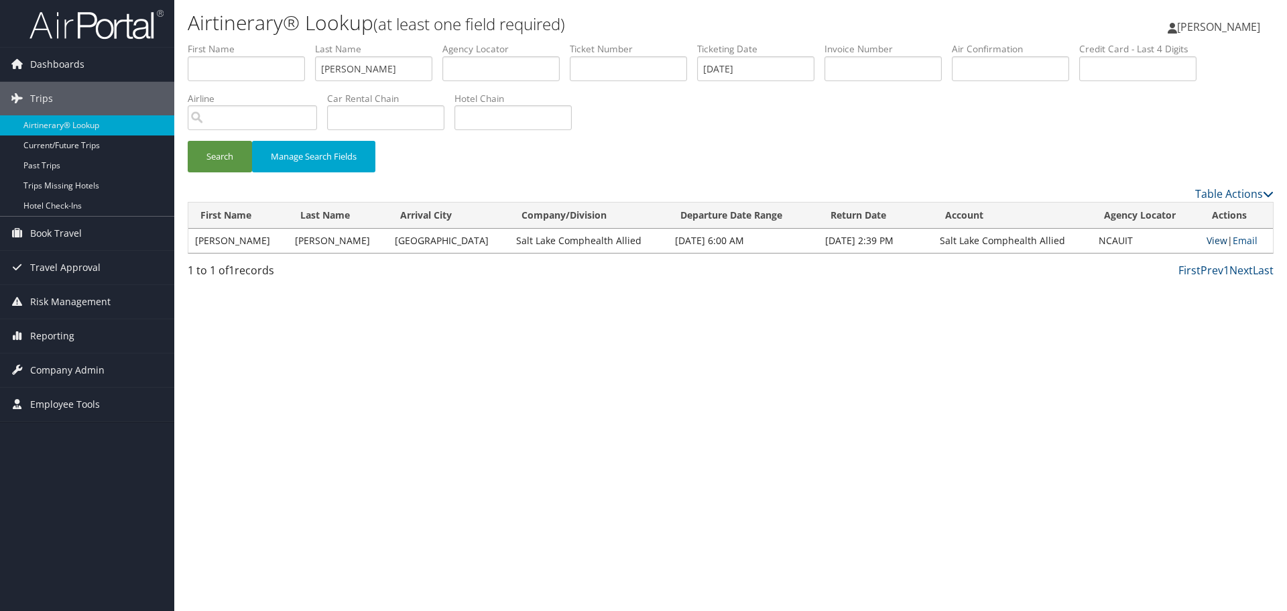
click at [1206, 241] on link "View" at bounding box center [1216, 240] width 21 height 13
drag, startPoint x: 115, startPoint y: 127, endPoint x: 94, endPoint y: 139, distance: 24.4
click at [115, 126] on link "Airtinerary® Lookup" at bounding box center [87, 125] width 174 height 20
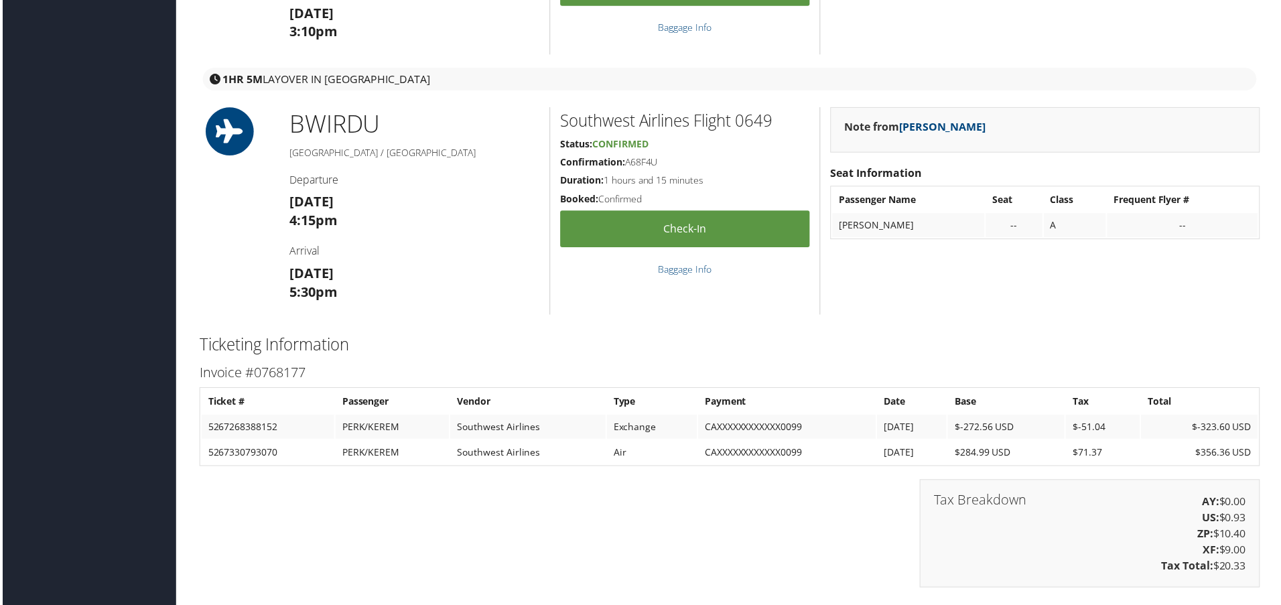
scroll to position [1386, 0]
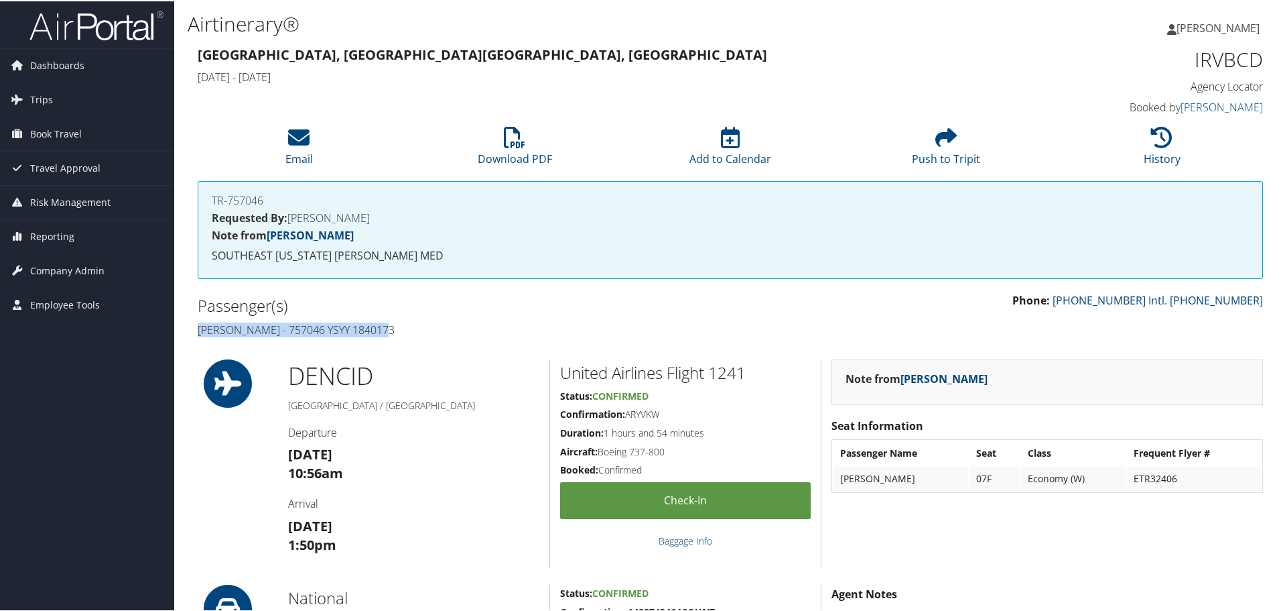
drag, startPoint x: 383, startPoint y: 328, endPoint x: 197, endPoint y: 334, distance: 185.8
click at [197, 334] on div "Passenger(s) [PERSON_NAME] - 757046 YSYY 1840173" at bounding box center [459, 316] width 543 height 50
copy h4 "[PERSON_NAME] - 757046 YSYY 1840173"
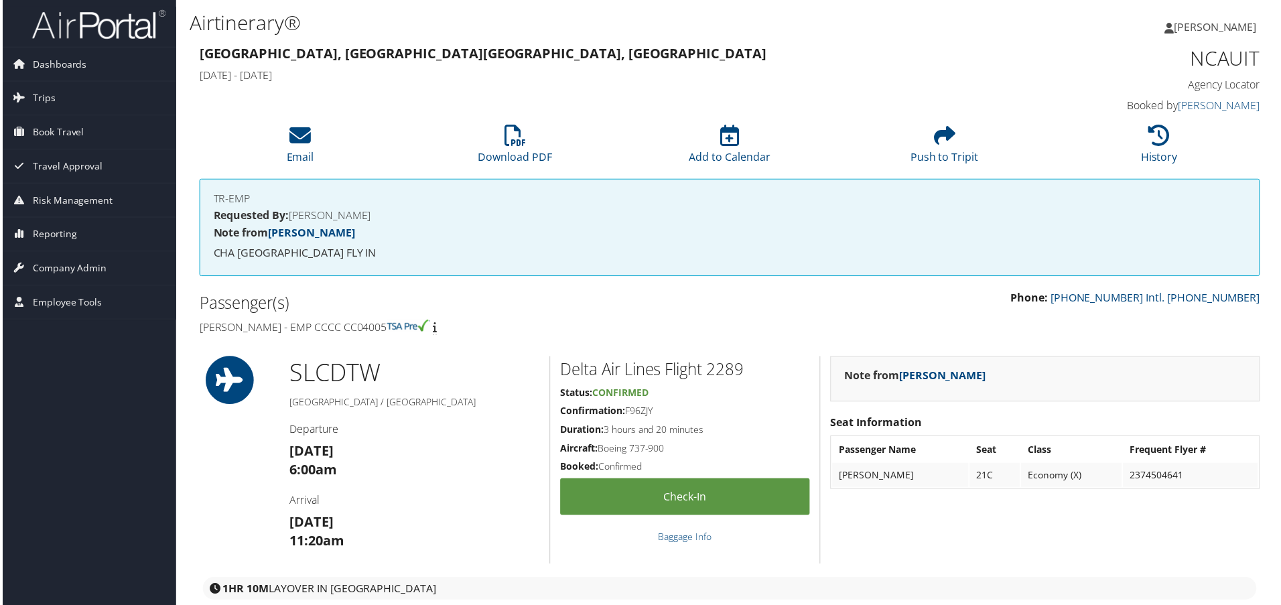
drag, startPoint x: 415, startPoint y: 330, endPoint x: 373, endPoint y: 330, distance: 42.2
click at [373, 330] on h4 "[PERSON_NAME] - EMP CCCC CC04005" at bounding box center [459, 328] width 523 height 15
copy h4 "CC04005"
click at [1228, 63] on h1 "NCAUIT" at bounding box center [1137, 58] width 251 height 28
click at [1227, 63] on h1 "NCAUIT" at bounding box center [1137, 58] width 251 height 28
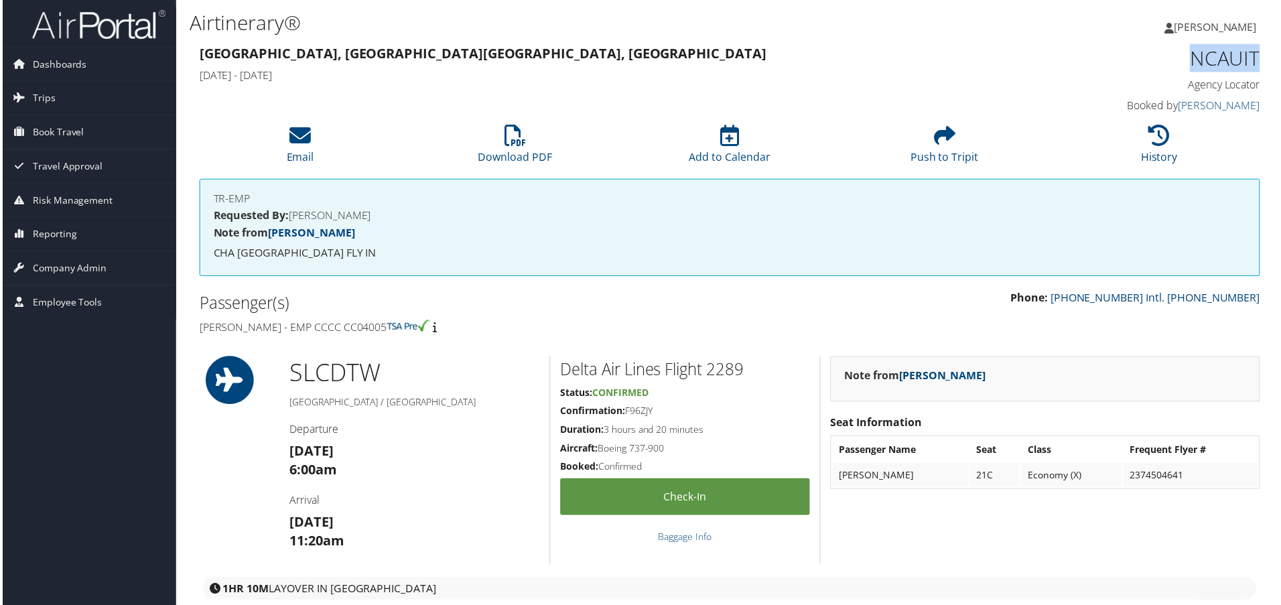
copy h1 "NCAUIT"
drag, startPoint x: 309, startPoint y: 326, endPoint x: 198, endPoint y: 327, distance: 111.3
click at [198, 327] on h4 "[PERSON_NAME] - EMP CCCC CC04005" at bounding box center [459, 328] width 523 height 15
copy h4 "[PERSON_NAME]"
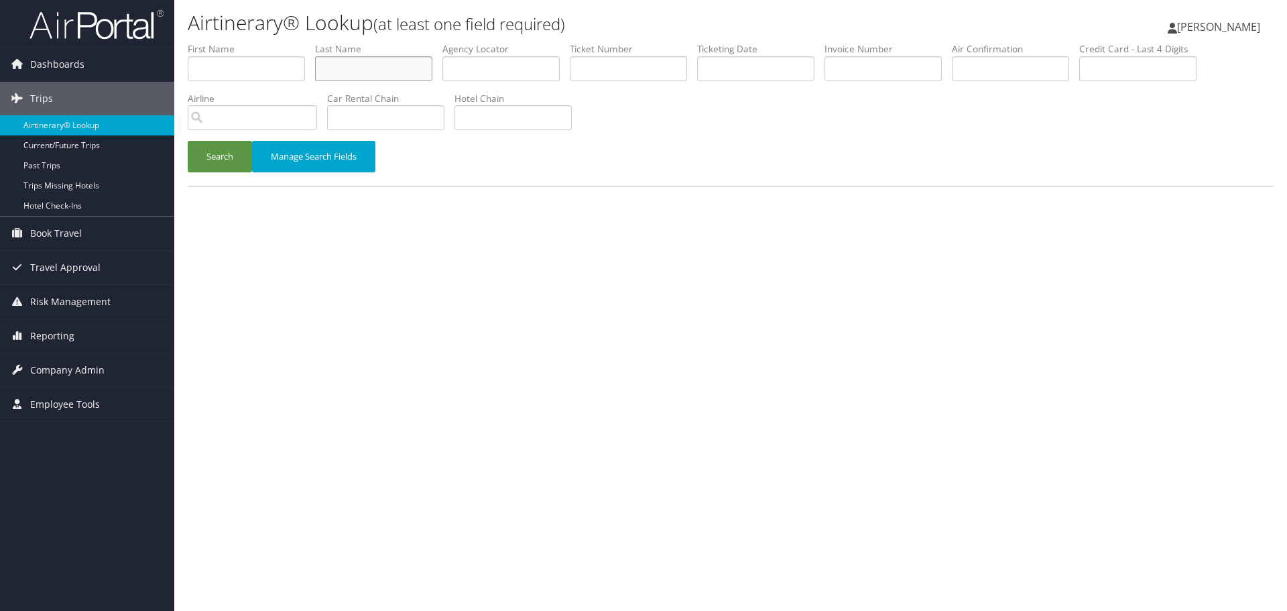
click at [385, 72] on input "text" at bounding box center [373, 68] width 117 height 25
paste input "Reddy"
type input "Reddy"
click at [497, 65] on input "text" at bounding box center [500, 68] width 117 height 25
paste input "WKNJXU"
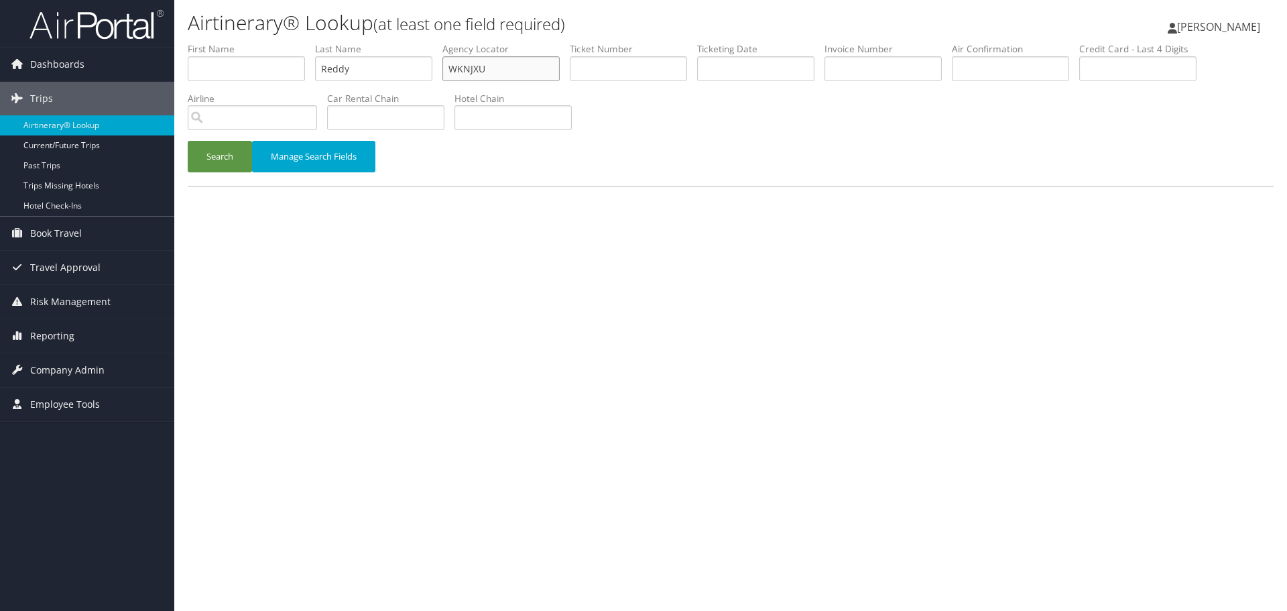
type input "WKNJXU"
click at [375, 70] on input "Reddy" at bounding box center [373, 68] width 117 height 25
click at [206, 158] on button "Search" at bounding box center [220, 157] width 64 height 32
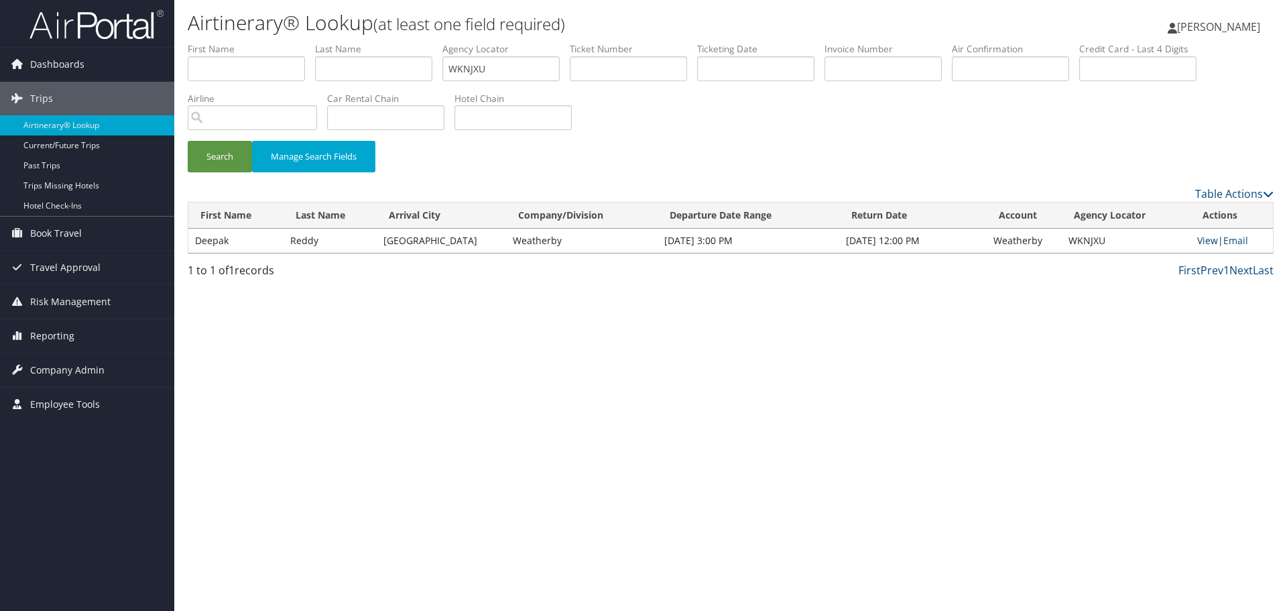
click at [1197, 242] on link "View" at bounding box center [1207, 240] width 21 height 13
click at [506, 74] on input "WKNJXU" at bounding box center [500, 68] width 117 height 25
click at [369, 70] on input "text" at bounding box center [373, 68] width 117 height 25
paste input "Reddy"
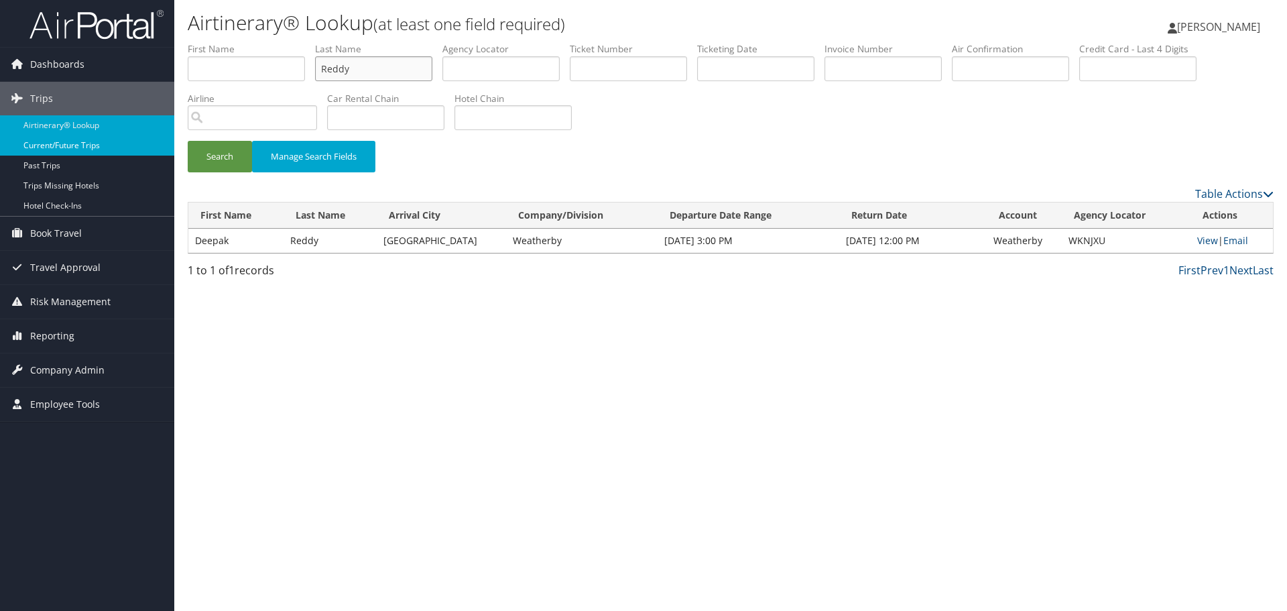
type input "Reddy"
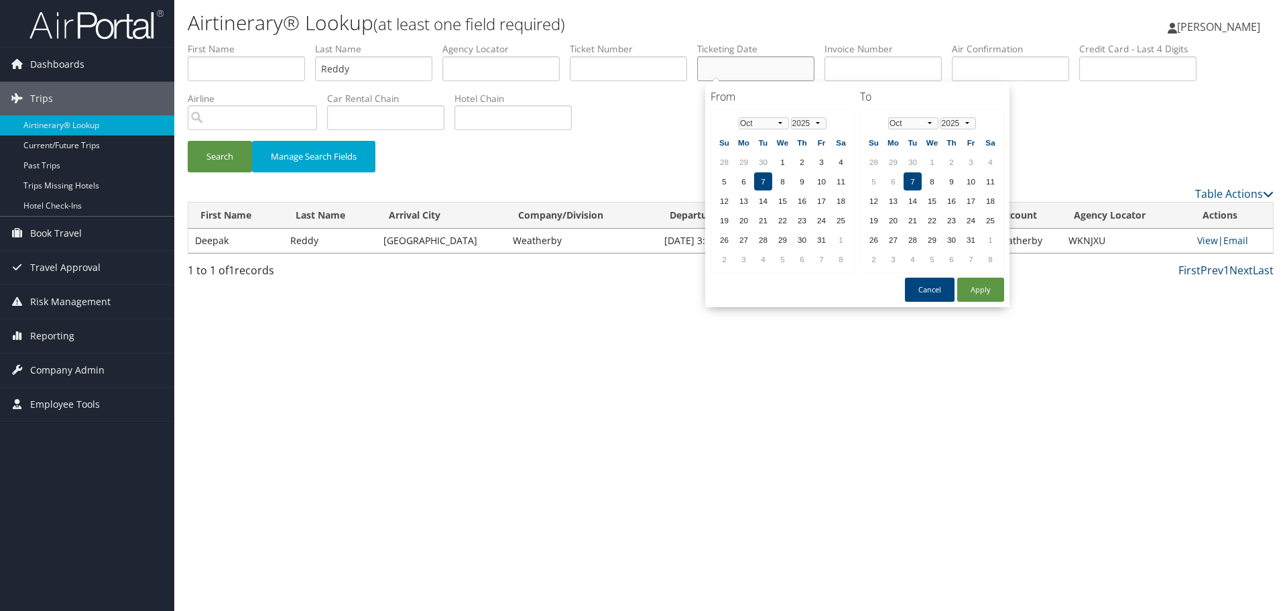
click at [781, 71] on input "text" at bounding box center [755, 68] width 117 height 25
paste input "[DATE]"
type input "[DATE]"
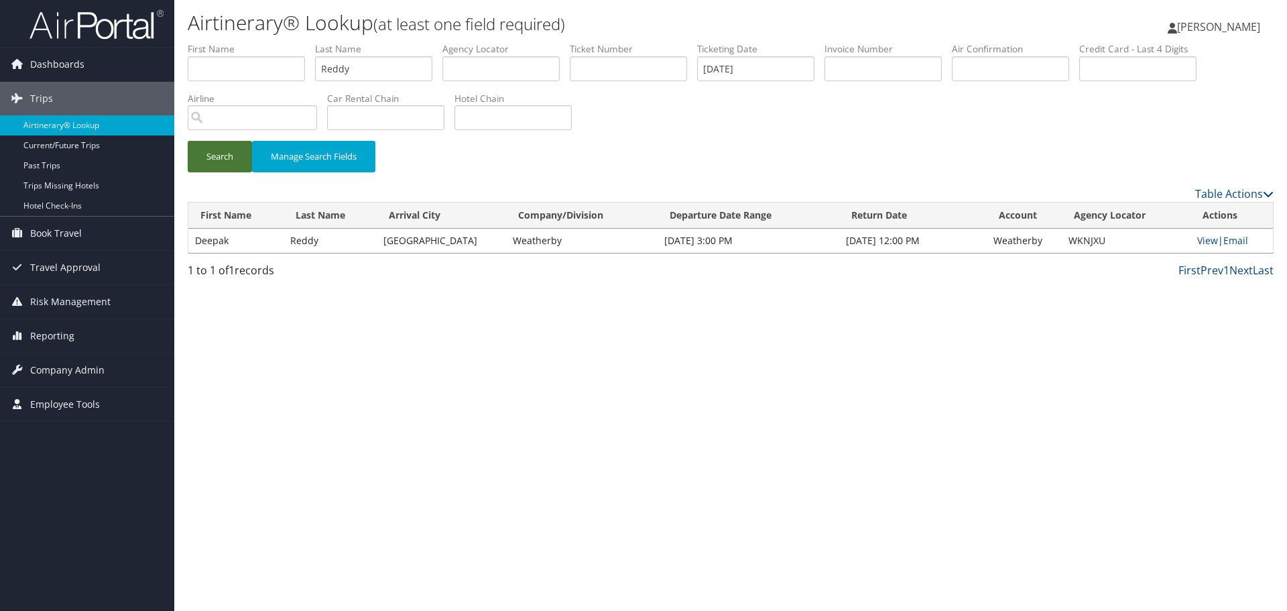
click at [227, 157] on button "Search" at bounding box center [220, 157] width 64 height 32
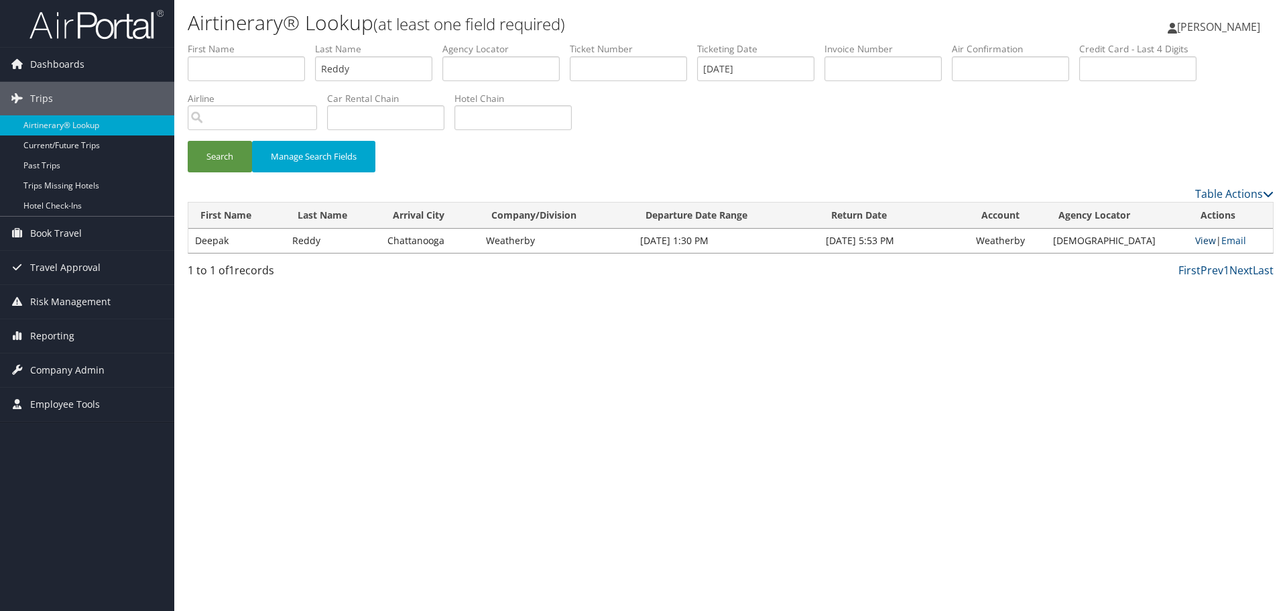
click at [1198, 243] on link "View" at bounding box center [1205, 240] width 21 height 13
click at [82, 128] on link "Airtinerary® Lookup" at bounding box center [87, 125] width 174 height 20
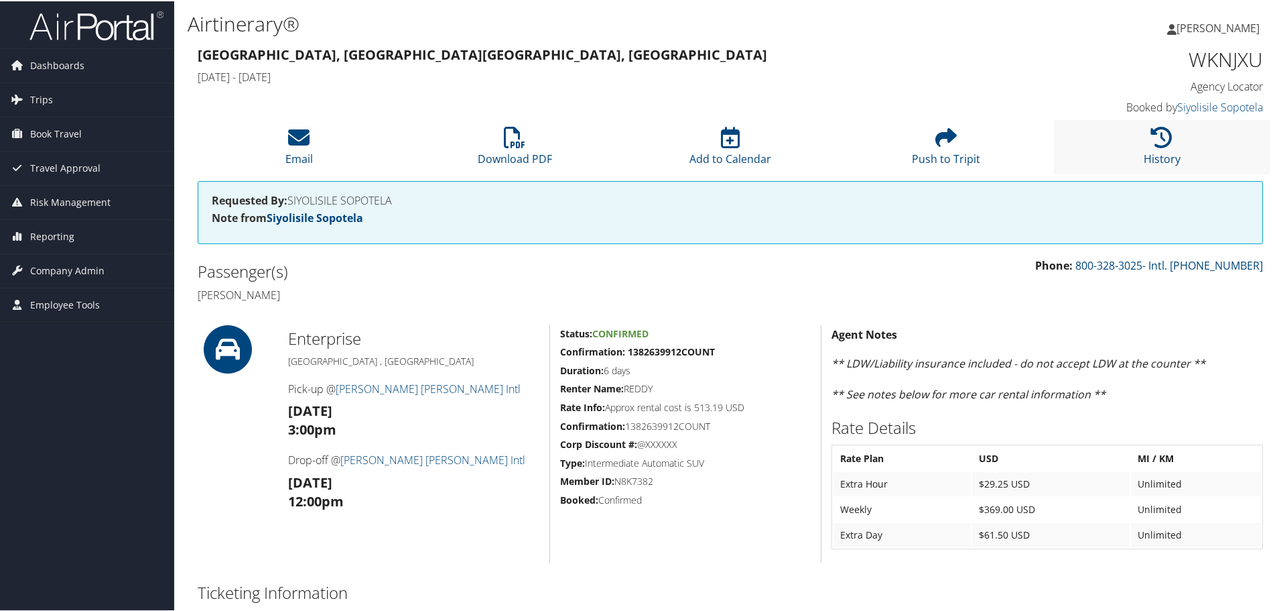
click at [1172, 149] on li "History" at bounding box center [1162, 146] width 216 height 54
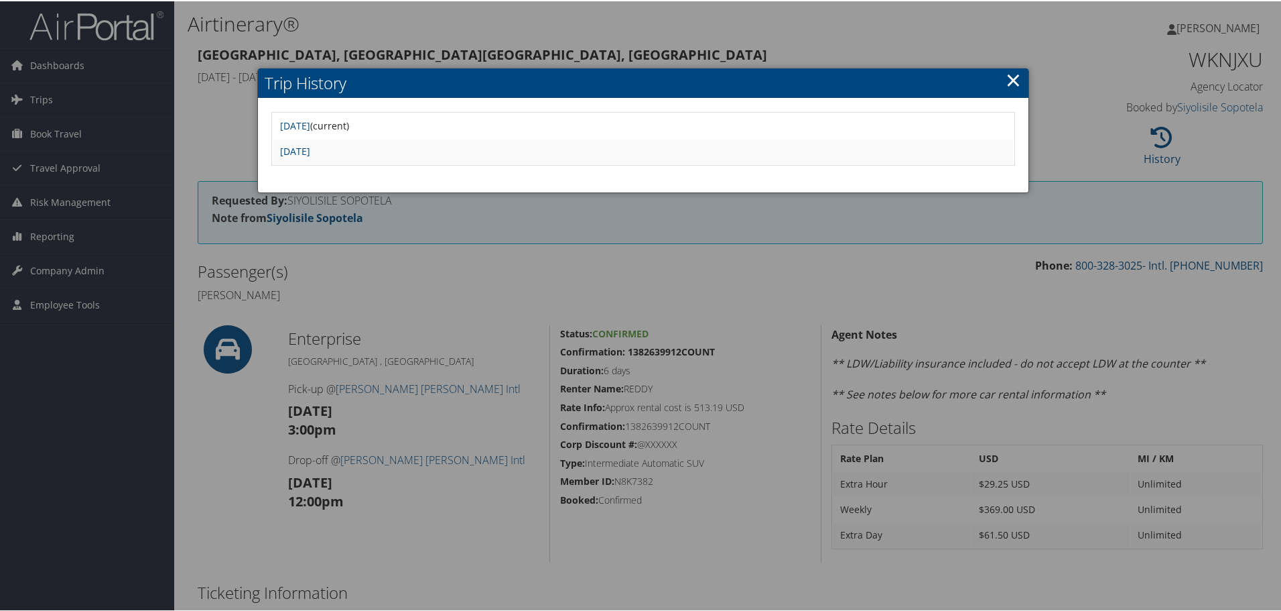
click at [1006, 83] on link "×" at bounding box center [1013, 78] width 15 height 27
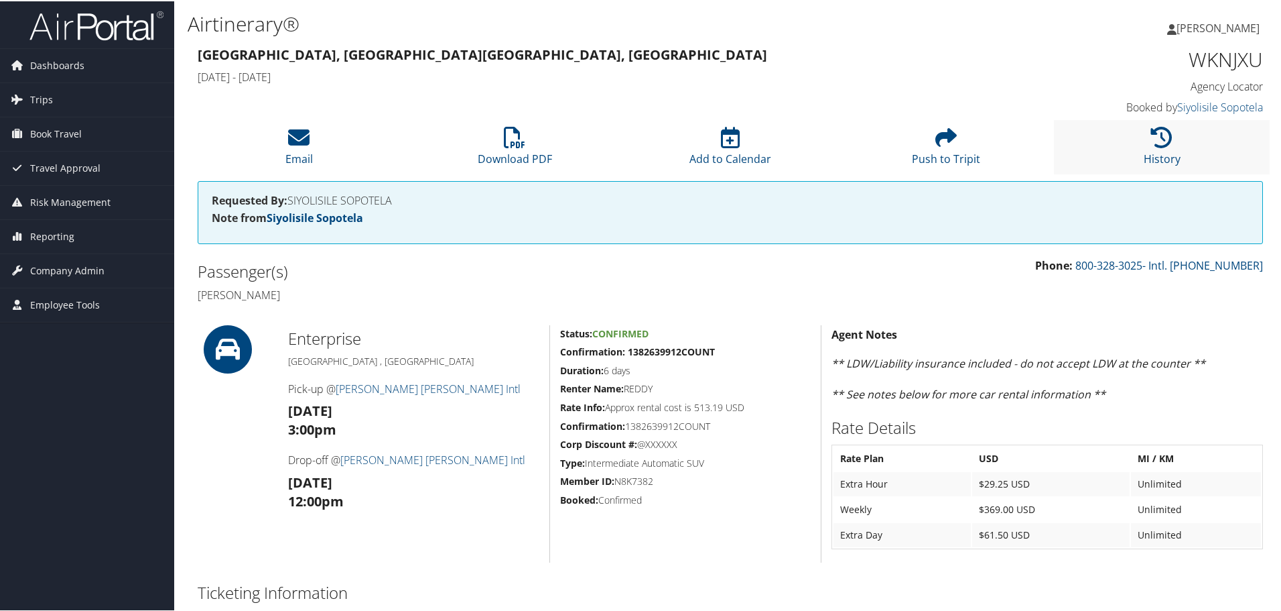
click at [1117, 150] on li "History" at bounding box center [1162, 146] width 216 height 54
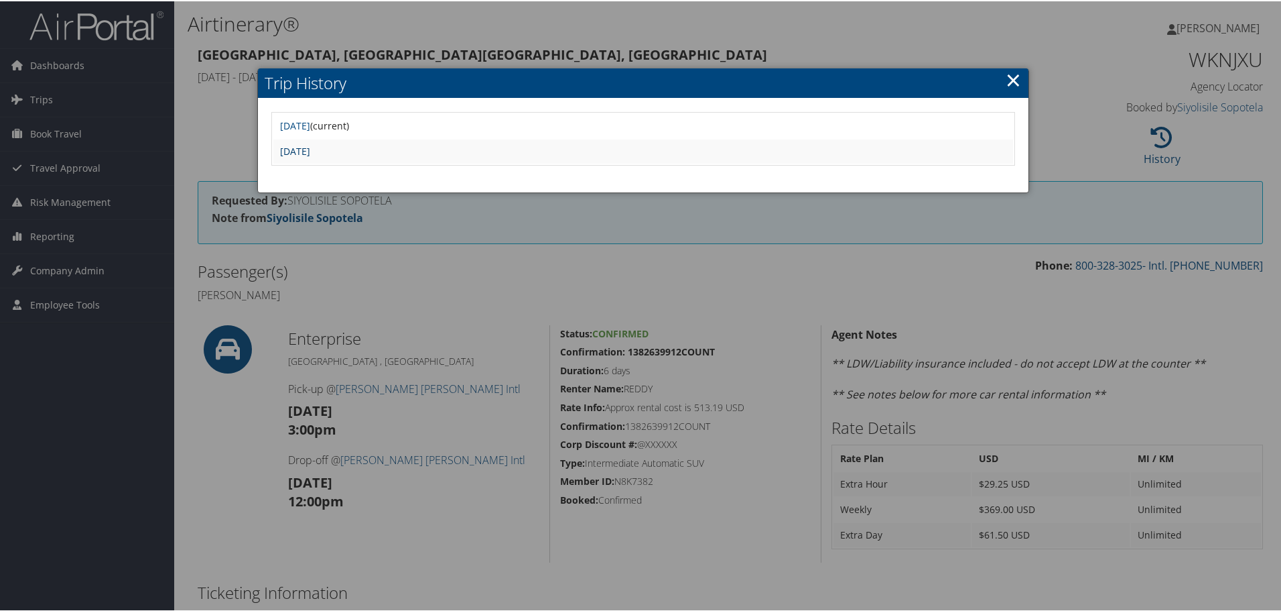
click at [310, 150] on link "Thu Jul 31 04:30:07 MDT 2025" at bounding box center [295, 149] width 30 height 13
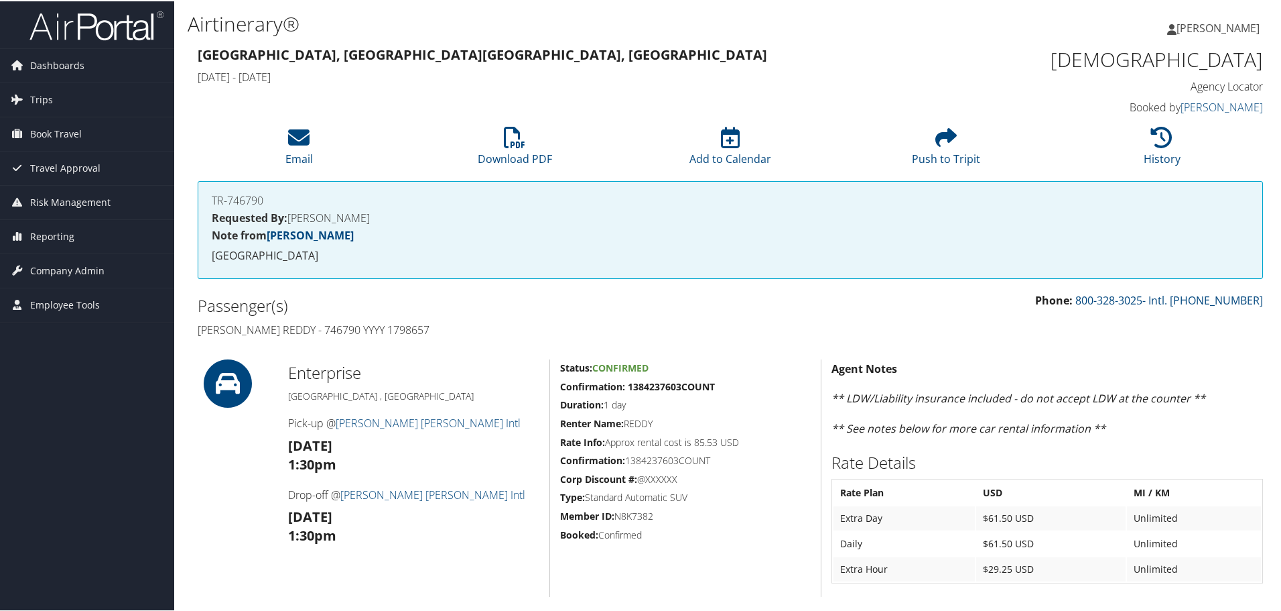
drag, startPoint x: 451, startPoint y: 328, endPoint x: 196, endPoint y: 338, distance: 254.9
click at [196, 338] on div "Passenger(s) [PERSON_NAME] Reddy - 746790 YYYY 1798657" at bounding box center [459, 316] width 543 height 50
copy h4 "[PERSON_NAME] Reddy - 746790 YYYY 1798657"
click at [1205, 62] on h1 "[DEMOGRAPHIC_DATA]" at bounding box center [1137, 58] width 251 height 28
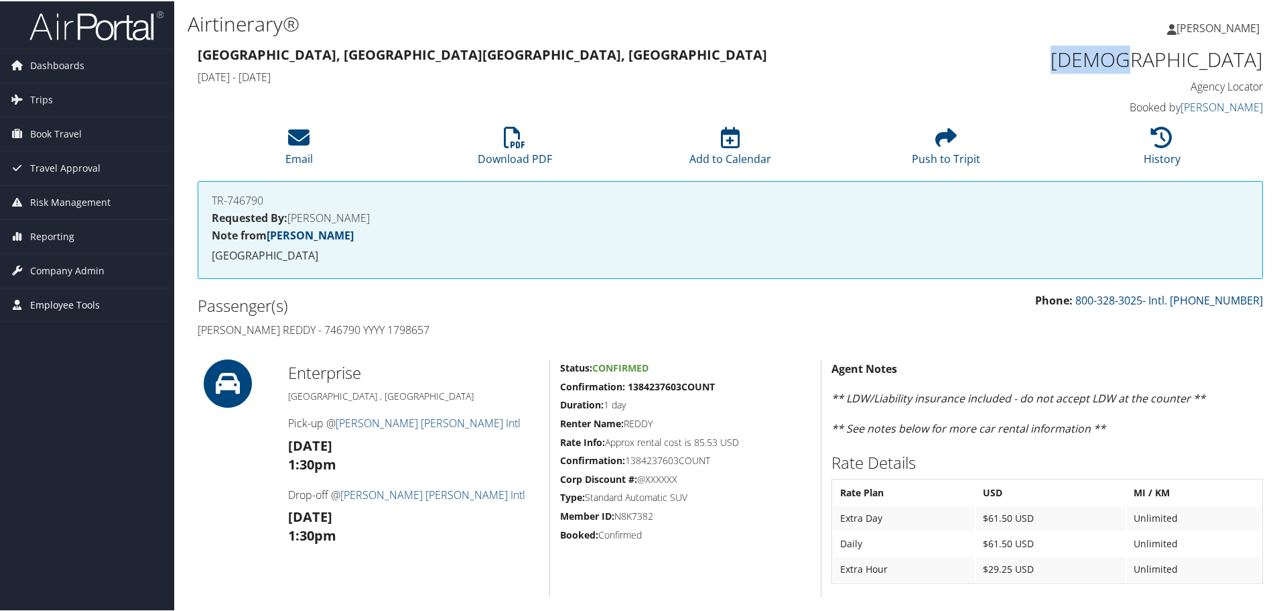
copy h1 "[DEMOGRAPHIC_DATA]"
click at [1138, 147] on li "History" at bounding box center [1162, 146] width 216 height 54
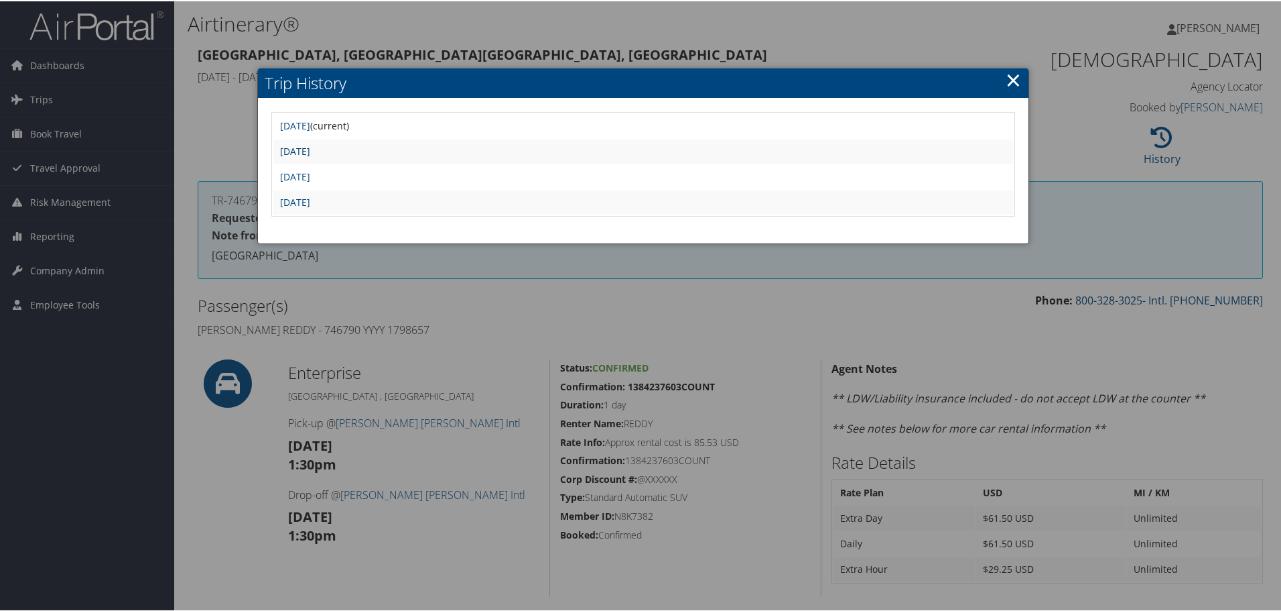
click at [310, 150] on link "[DATE]" at bounding box center [295, 149] width 30 height 13
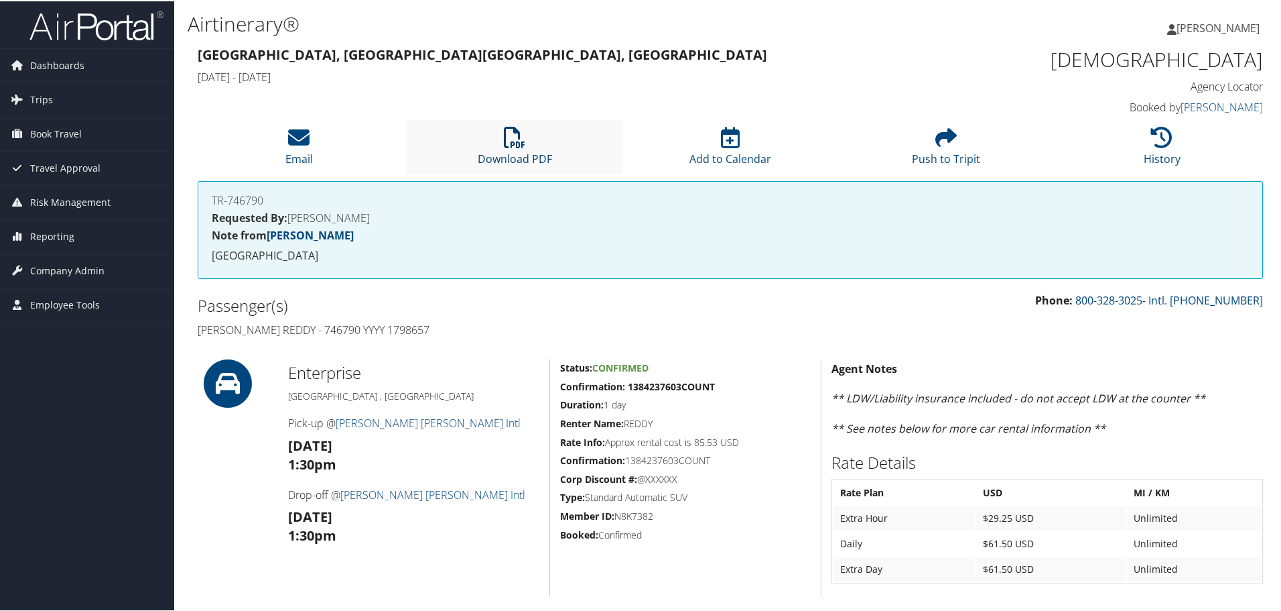
click at [512, 145] on icon at bounding box center [514, 135] width 21 height 21
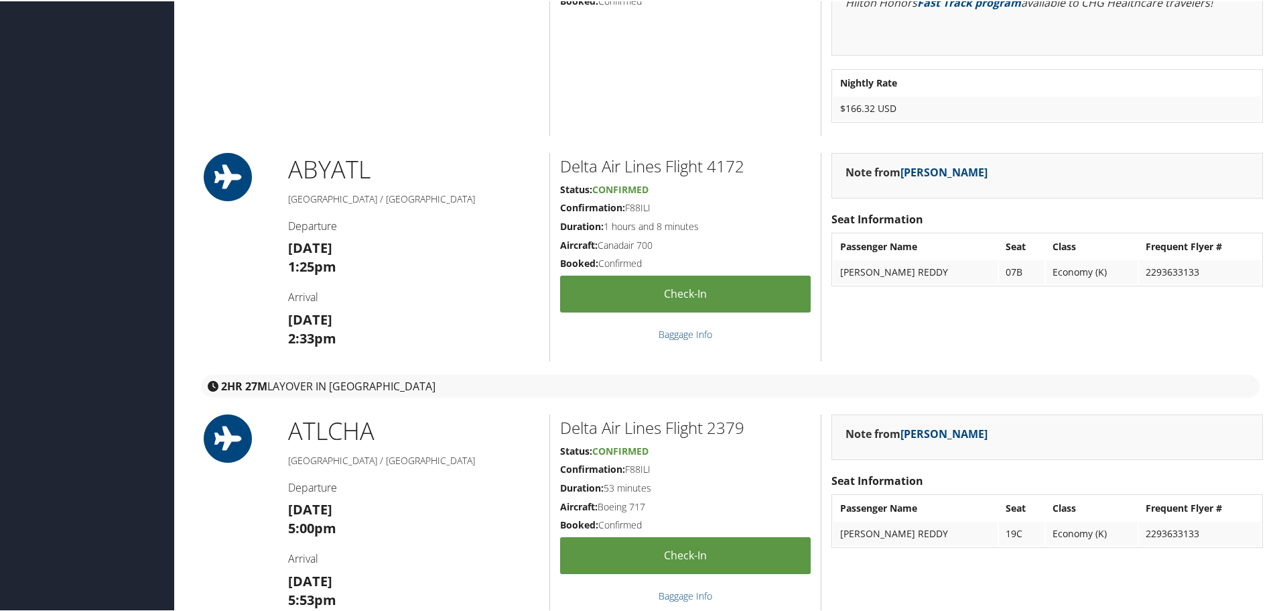
scroll to position [938, 0]
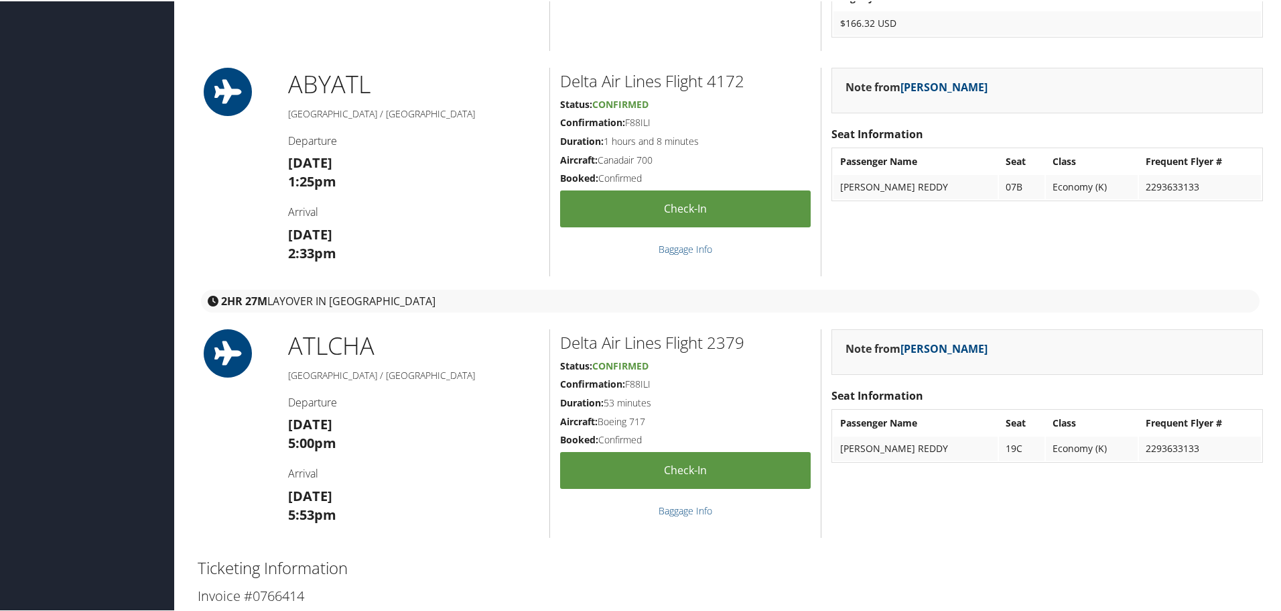
click at [727, 84] on h2 "Delta Air Lines Flight 4172" at bounding box center [685, 79] width 251 height 23
copy h2 "4172"
click at [726, 342] on h2 "Delta Air Lines Flight 2379" at bounding box center [685, 341] width 251 height 23
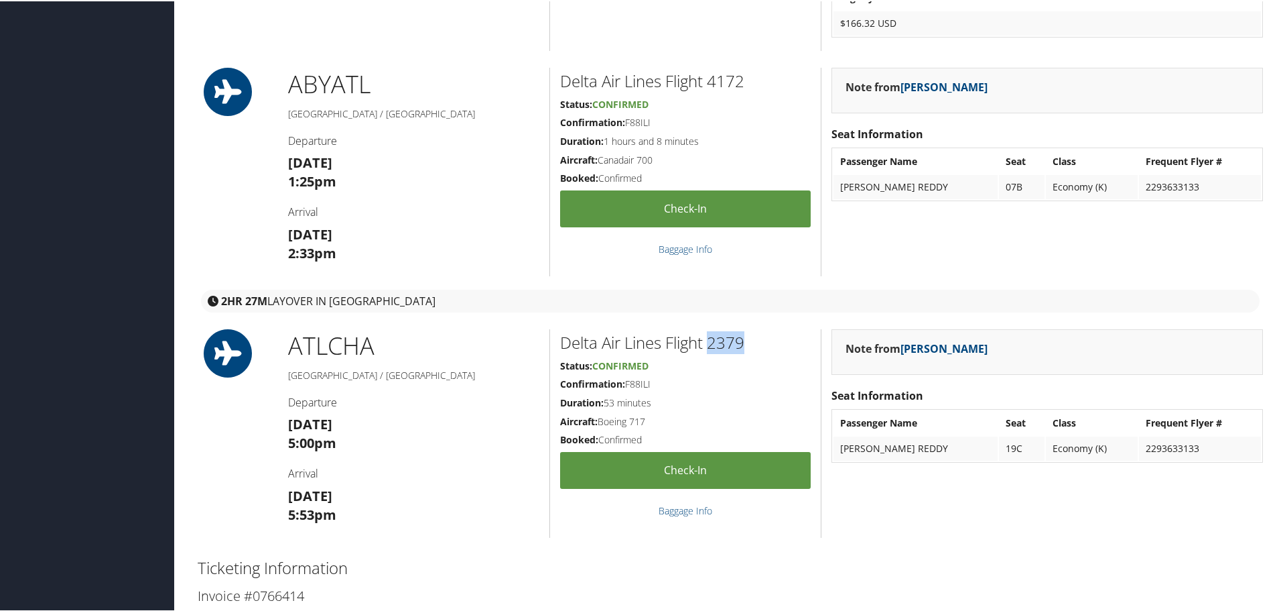
copy h2 "2379"
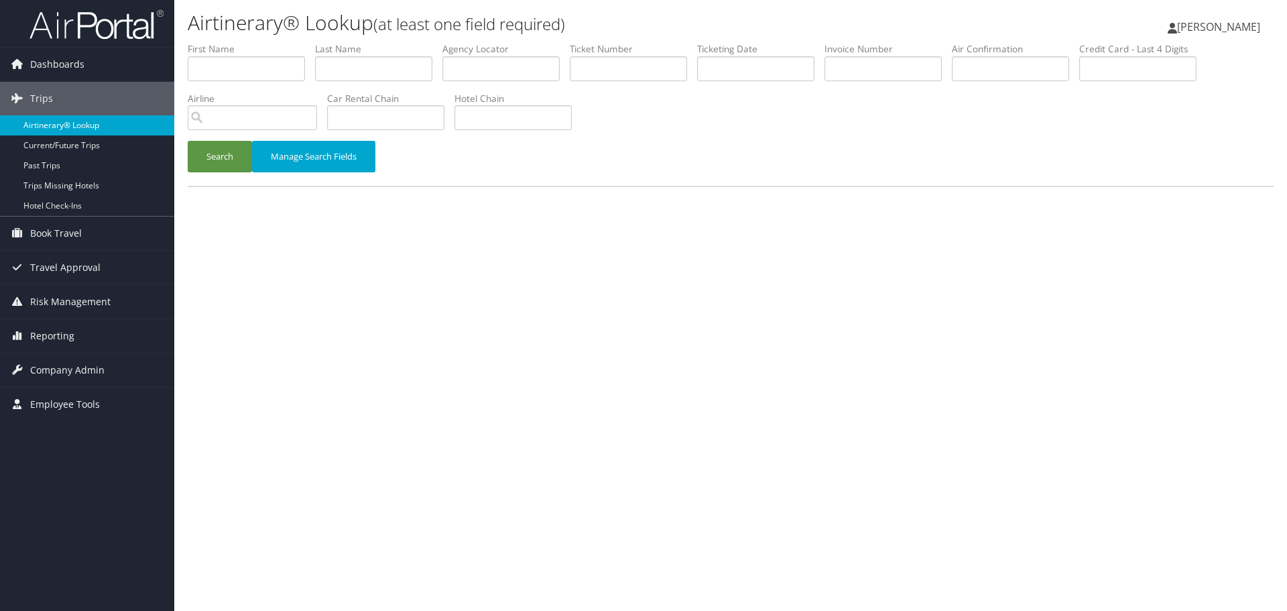
click at [80, 125] on link "Airtinerary® Lookup" at bounding box center [87, 125] width 174 height 20
click at [88, 121] on link "Airtinerary® Lookup" at bounding box center [87, 125] width 174 height 20
drag, startPoint x: 99, startPoint y: 129, endPoint x: 90, endPoint y: 137, distance: 12.3
click at [99, 128] on link "Airtinerary® Lookup" at bounding box center [87, 125] width 174 height 20
click at [84, 125] on link "Airtinerary® Lookup" at bounding box center [87, 125] width 174 height 20
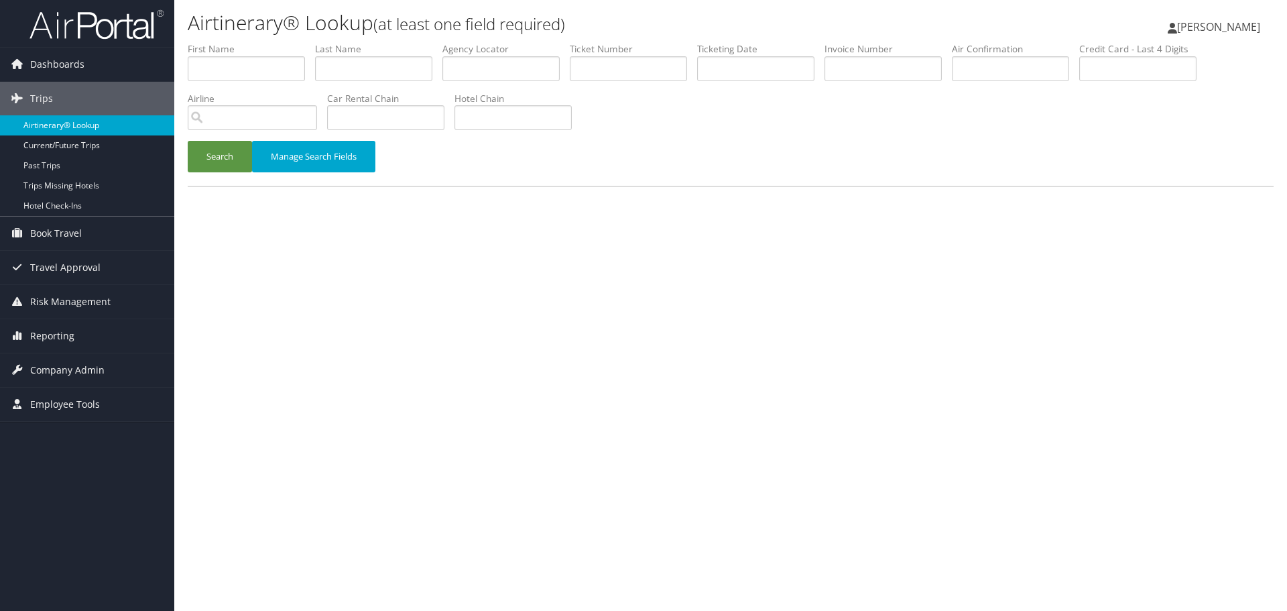
click at [67, 127] on link "Airtinerary® Lookup" at bounding box center [87, 125] width 174 height 20
click at [345, 64] on input "text" at bounding box center [373, 68] width 117 height 25
paste input "[PERSON_NAME]"
type input "[PERSON_NAME]"
click at [729, 67] on input "text" at bounding box center [755, 68] width 117 height 25
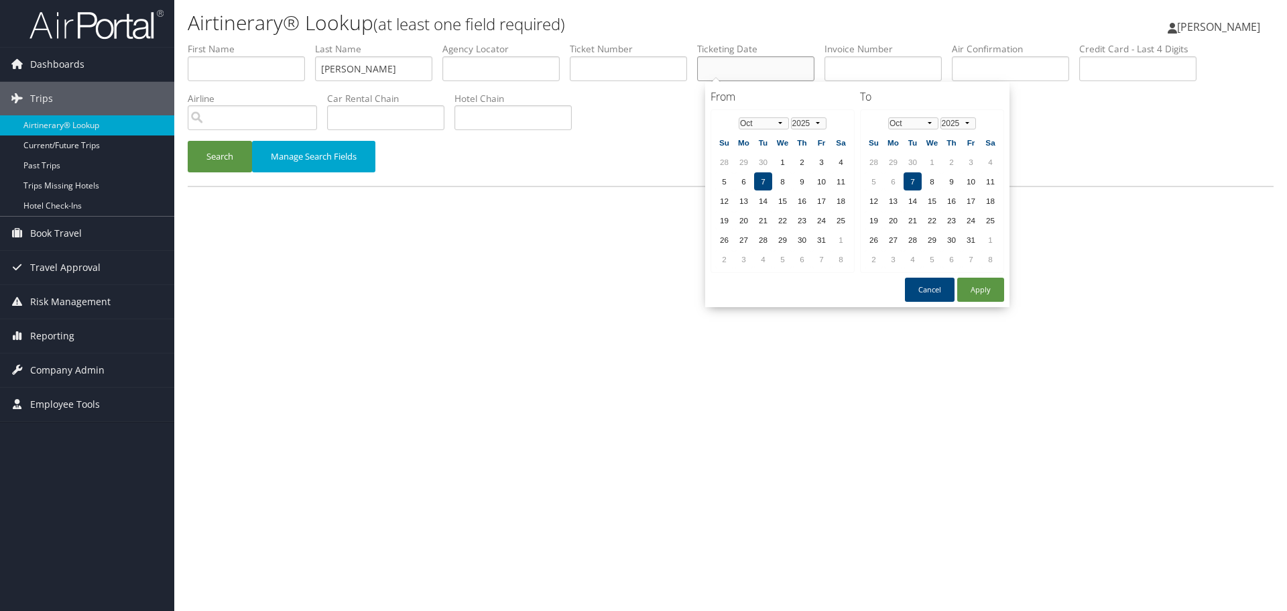
paste input "[DATE]"
type input "[DATE]"
click at [236, 153] on button "Search" at bounding box center [220, 157] width 64 height 32
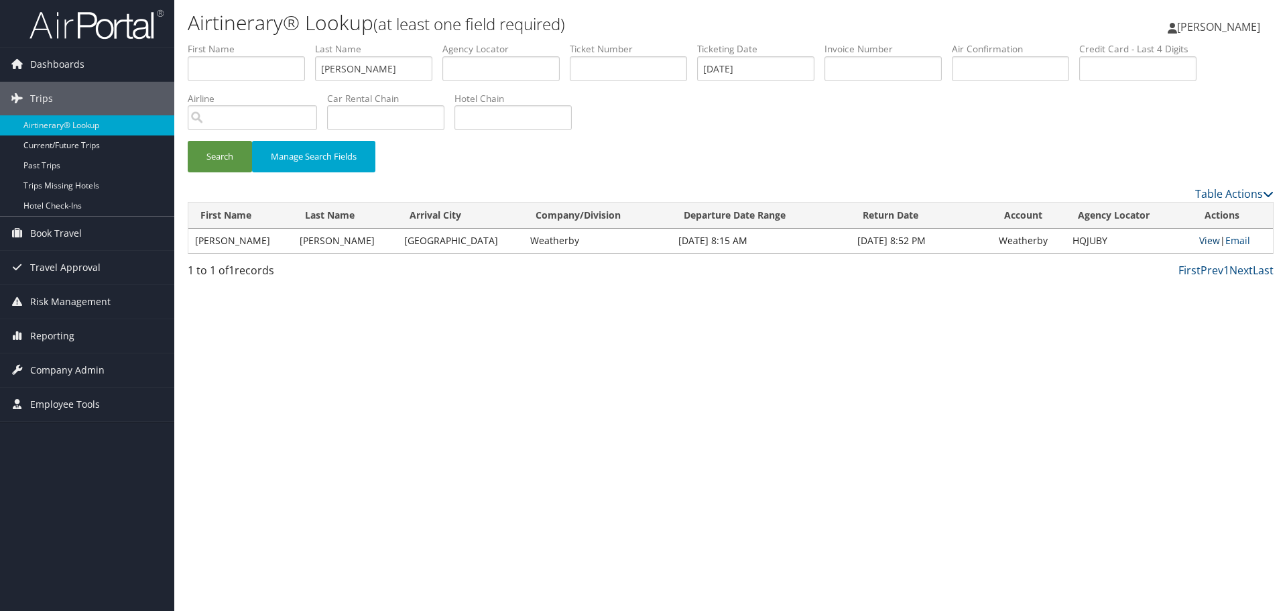
click at [1208, 241] on link "View" at bounding box center [1209, 240] width 21 height 13
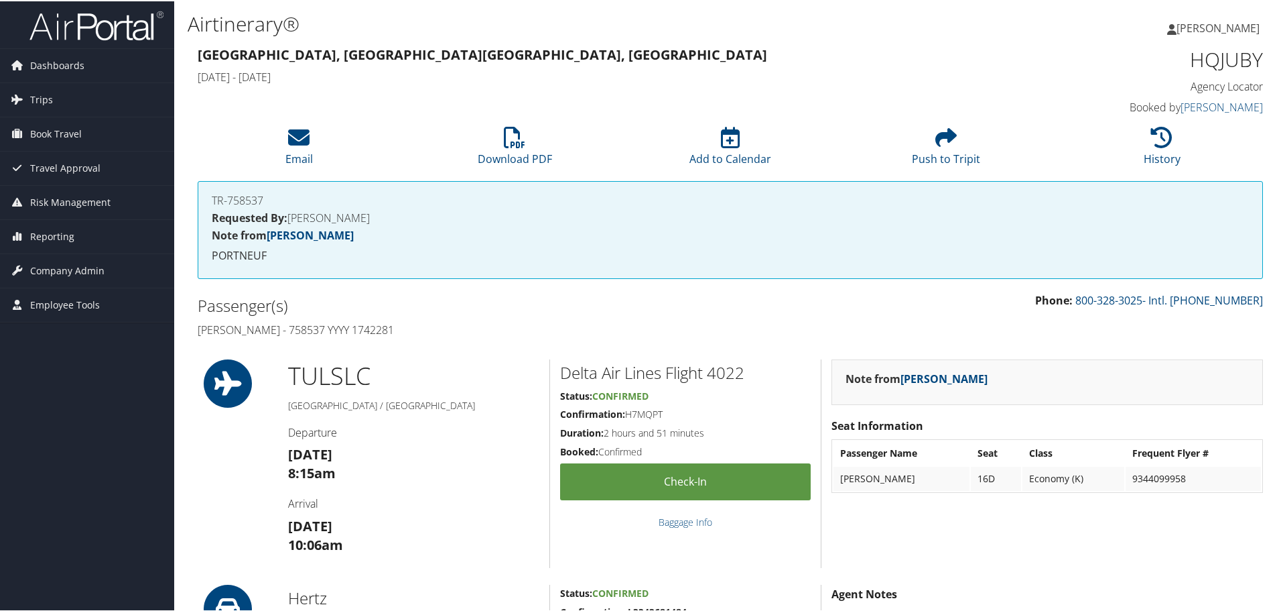
drag, startPoint x: 434, startPoint y: 329, endPoint x: 202, endPoint y: 338, distance: 232.1
click at [202, 338] on div "Passenger(s) [PERSON_NAME] - 758537 YYYY 1742281" at bounding box center [459, 316] width 543 height 50
copy h4 "[PERSON_NAME] - 758537 YYYY 1742281"
click at [1229, 56] on h1 "HQJUBY" at bounding box center [1137, 58] width 251 height 28
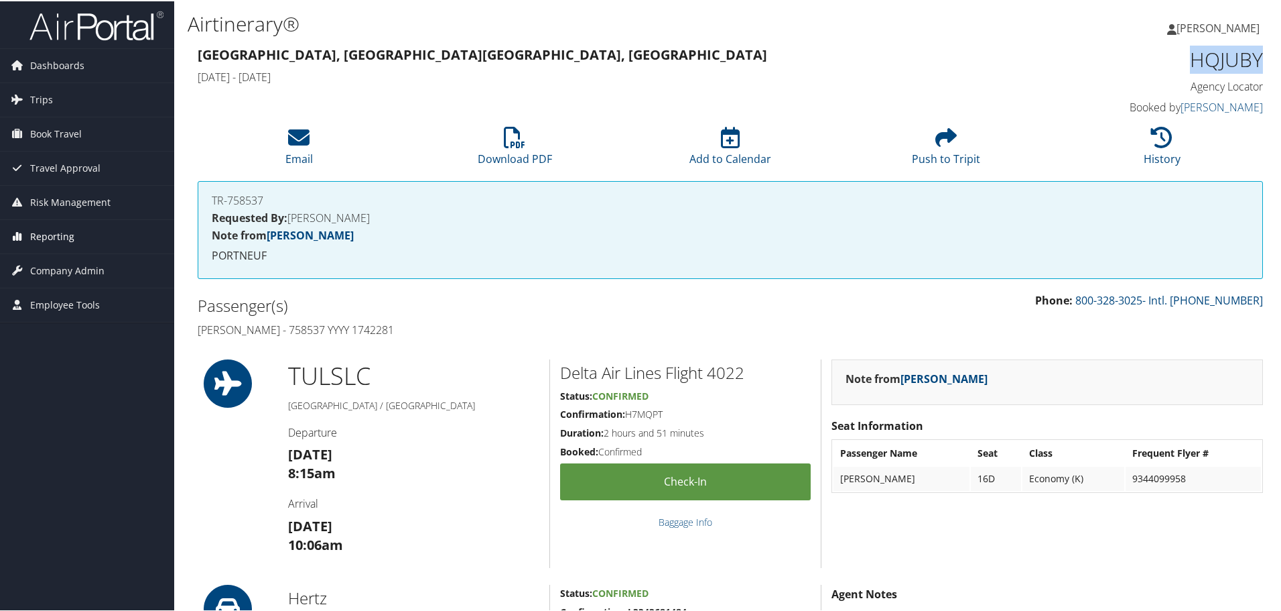
copy h1 "HQJUBY"
click at [1164, 150] on link "History" at bounding box center [1162, 149] width 37 height 32
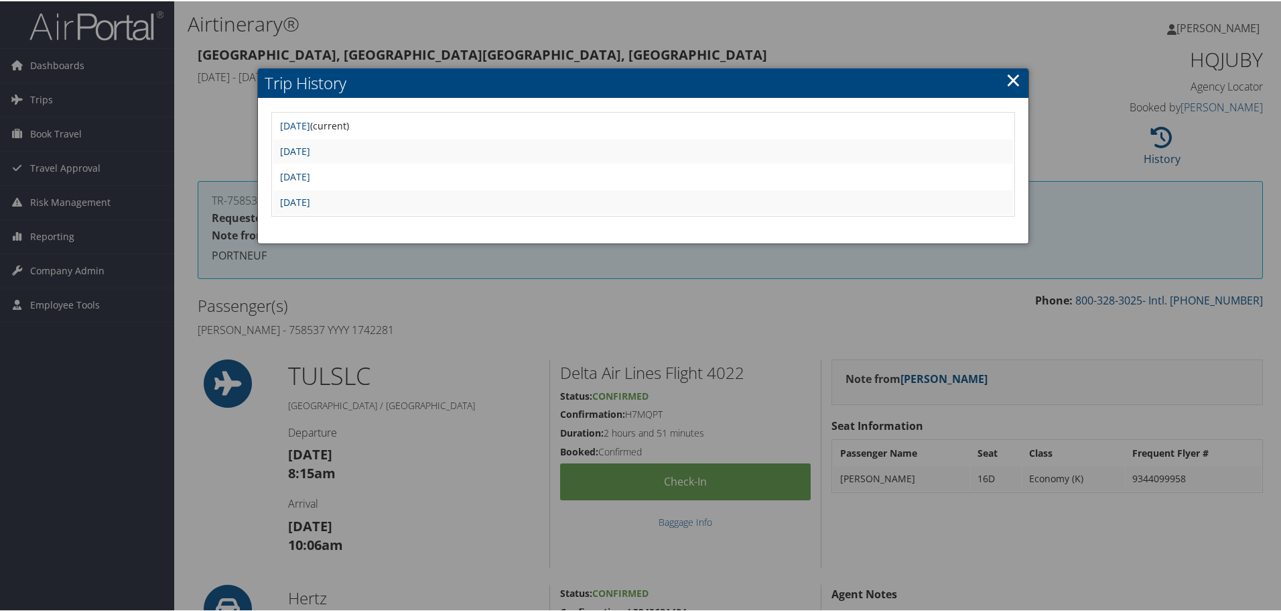
click at [492, 344] on div at bounding box center [643, 305] width 1287 height 611
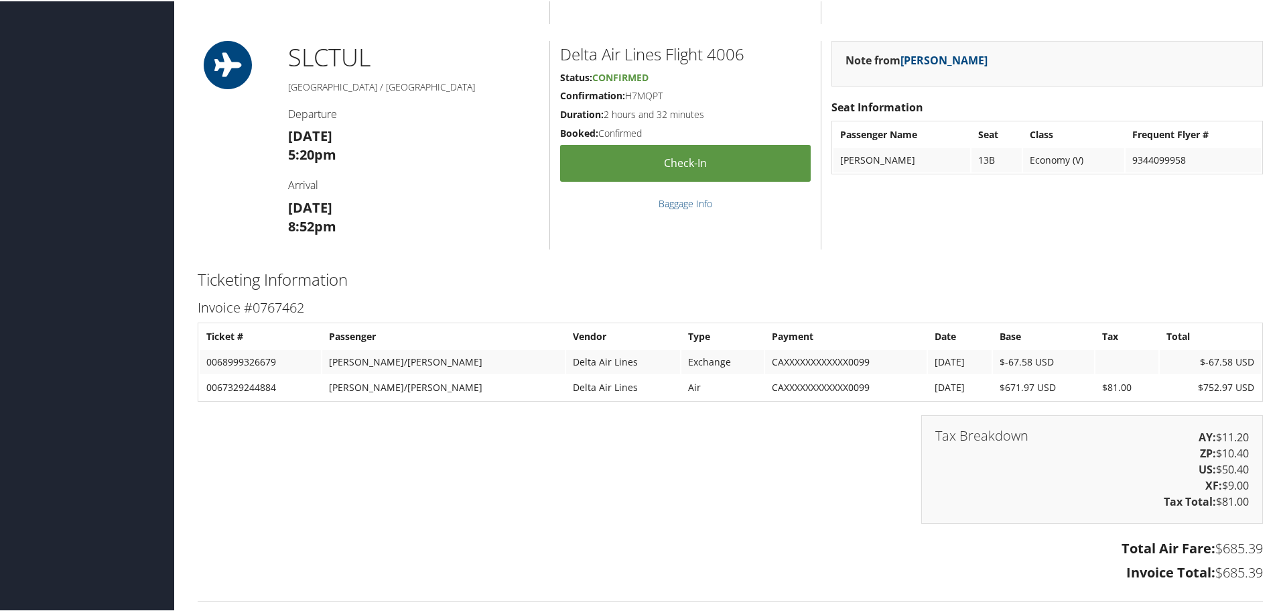
scroll to position [1206, 0]
